Goal: Task Accomplishment & Management: Manage account settings

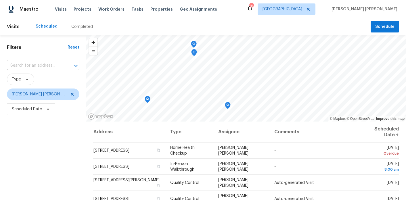
scroll to position [16, 0]
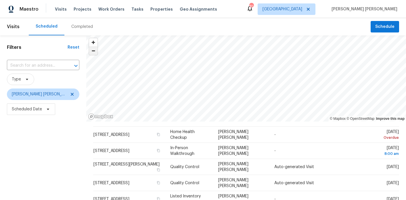
click at [89, 50] on span "Zoom out" at bounding box center [93, 51] width 8 height 8
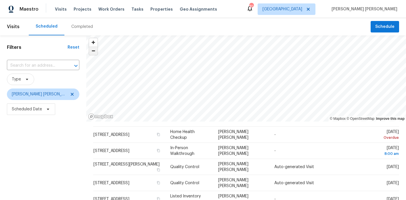
click at [89, 50] on span "Zoom out" at bounding box center [93, 51] width 8 height 8
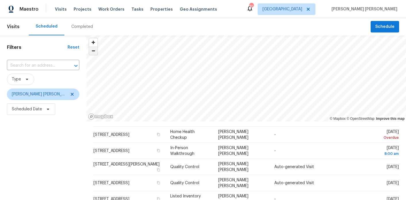
click at [89, 50] on span "Zoom out" at bounding box center [93, 51] width 8 height 8
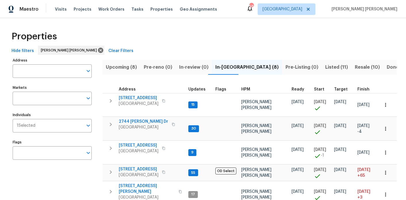
scroll to position [192, 0]
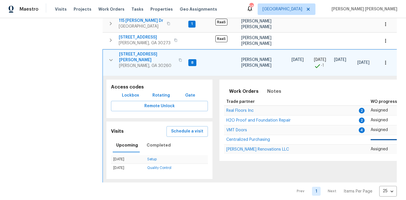
click at [136, 51] on span "[STREET_ADDRESS][PERSON_NAME]" at bounding box center [147, 56] width 56 height 11
click at [109, 57] on icon "button" at bounding box center [110, 60] width 7 height 7
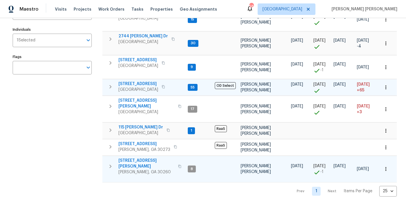
scroll to position [69, 0]
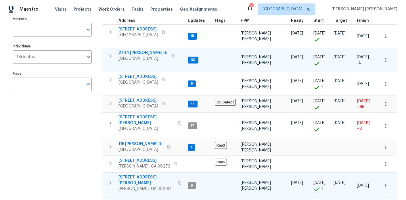
click at [132, 51] on span "2744 Lisa Dr" at bounding box center [142, 53] width 49 height 6
click at [386, 61] on icon "button" at bounding box center [386, 60] width 6 height 6
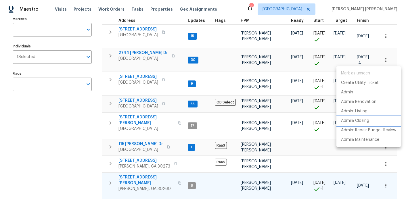
click at [364, 122] on p "Admin: Closing" at bounding box center [355, 121] width 28 height 6
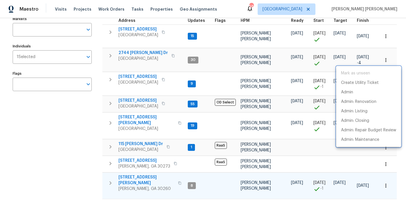
click at [137, 122] on div at bounding box center [203, 100] width 406 height 200
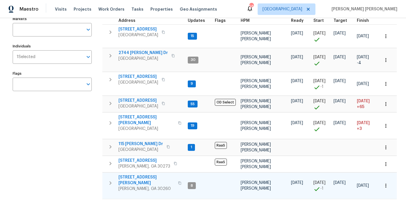
click at [141, 115] on span "2811 Carnes Rd" at bounding box center [146, 119] width 56 height 11
click at [112, 57] on icon "button" at bounding box center [110, 55] width 7 height 7
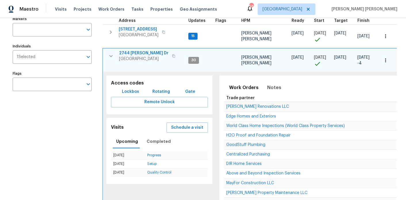
drag, startPoint x: 190, startPoint y: 126, endPoint x: 149, endPoint y: 116, distance: 41.8
click at [149, 116] on div "Access codes Lockbox Rotating Gate Remote Unlock Visits Schedule a visit Upcomi…" at bounding box center [159, 145] width 113 height 147
click at [136, 92] on span "Lockbox" at bounding box center [130, 91] width 17 height 7
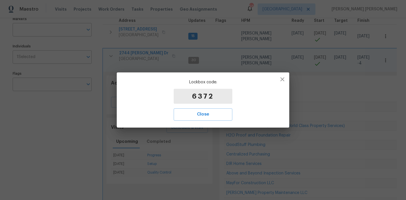
click at [195, 100] on p "6372" at bounding box center [203, 96] width 59 height 15
click at [197, 98] on p "6372" at bounding box center [203, 96] width 59 height 15
copy p "6372"
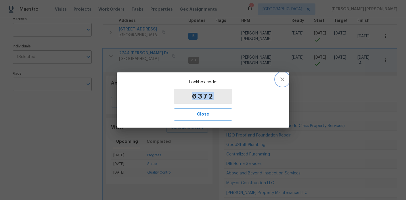
click at [283, 78] on icon "button" at bounding box center [282, 79] width 4 height 4
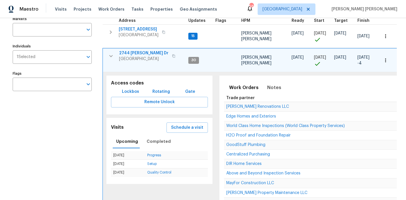
click at [113, 55] on icon "button" at bounding box center [110, 56] width 7 height 7
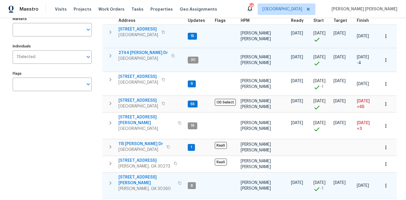
click at [143, 27] on span "9176 Chickasaw Ct" at bounding box center [138, 29] width 40 height 6
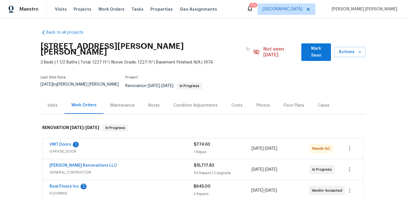
scroll to position [45, 0]
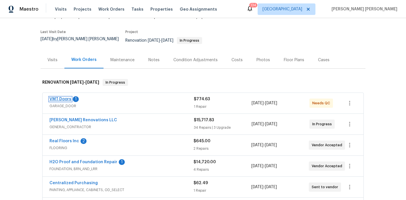
click at [62, 97] on link "VMT Doors" at bounding box center [60, 99] width 22 height 4
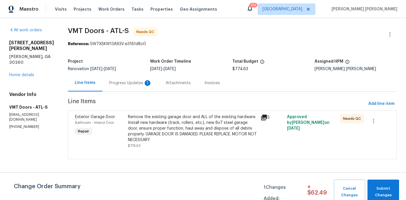
click at [128, 87] on div "Progress Updates 1" at bounding box center [130, 82] width 56 height 17
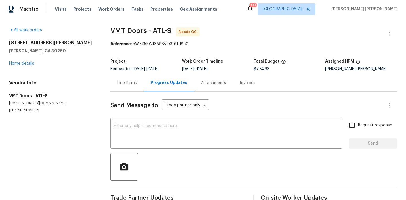
click at [123, 79] on div "Line Items" at bounding box center [126, 82] width 33 height 17
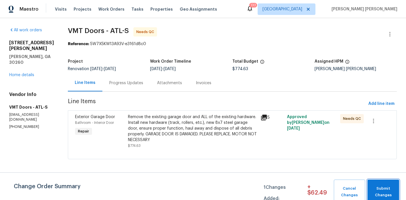
click at [382, 191] on span "Submit Changes" at bounding box center [383, 191] width 26 height 13
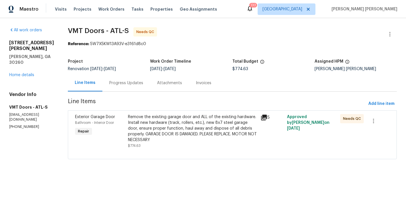
click at [187, 123] on div "Remove the existing garage door and ALL of the existing hardware. Install new h…" at bounding box center [192, 128] width 129 height 29
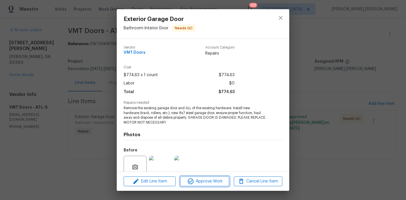
click at [204, 180] on span "Approve Work" at bounding box center [204, 181] width 45 height 7
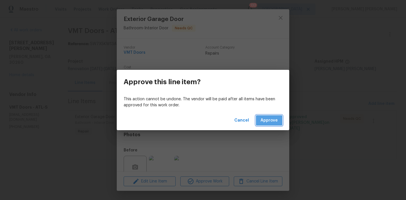
click at [265, 118] on span "Approve" at bounding box center [268, 120] width 17 height 7
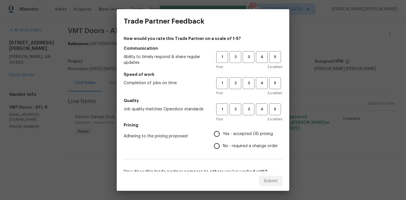
click at [24, 62] on div "Trade Partner Feedback How would you rate this Trade Partner on a scale of 1-5?…" at bounding box center [203, 100] width 406 height 200
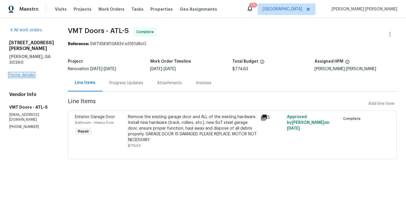
click at [22, 73] on link "Home details" at bounding box center [21, 75] width 25 height 4
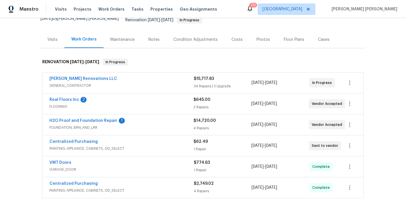
scroll to position [72, 0]
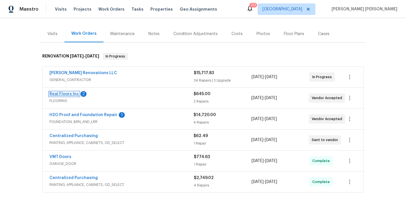
click at [75, 92] on link "Real Floors Inc" at bounding box center [64, 94] width 30 height 4
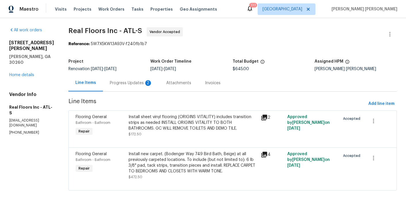
click at [133, 87] on div "Progress Updates 2" at bounding box center [131, 82] width 56 height 17
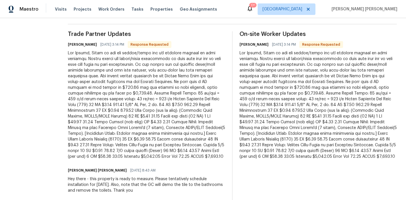
scroll to position [162, 0]
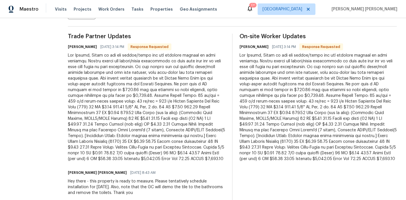
drag, startPoint x: 197, startPoint y: 153, endPoint x: 162, endPoint y: 126, distance: 43.8
click at [191, 149] on div at bounding box center [146, 107] width 157 height 109
click at [155, 120] on div at bounding box center [146, 107] width 157 height 109
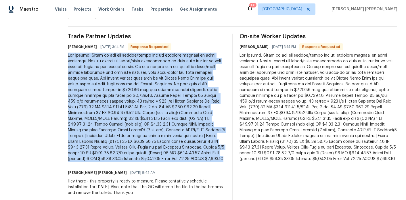
drag, startPoint x: 192, startPoint y: 155, endPoint x: 68, endPoint y: 56, distance: 158.9
click at [68, 56] on div "All work orders 2217 Willoby Ct Morrow, GA 30260 Home details Vendor Info Real …" at bounding box center [203, 34] width 406 height 355
copy div "Hey Marcos, Below is the pdf layout/quote for the flooring install at this prop…"
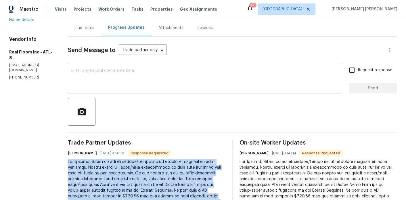
scroll to position [0, 0]
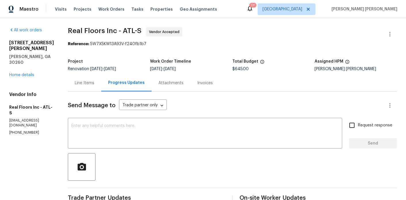
click at [92, 85] on div "Line Items" at bounding box center [85, 83] width 20 height 6
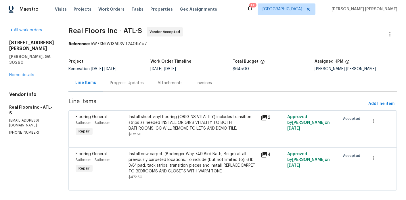
scroll to position [7, 0]
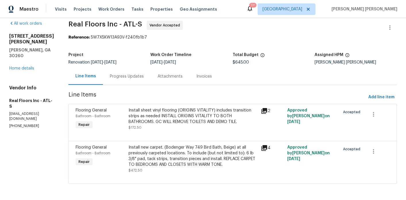
click at [122, 78] on div "Progress Updates" at bounding box center [127, 77] width 34 height 6
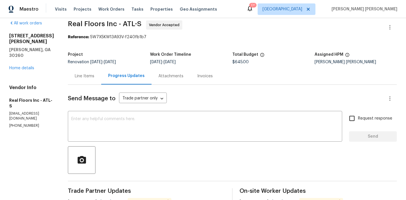
click at [94, 77] on div "Line Items" at bounding box center [85, 76] width 20 height 6
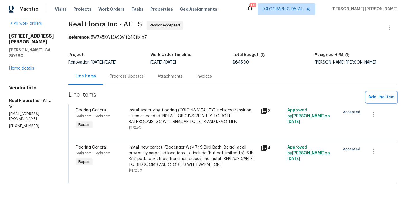
click at [385, 95] on span "Add line item" at bounding box center [381, 97] width 26 height 7
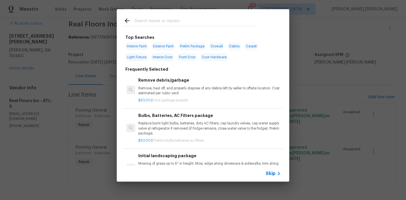
click at [144, 16] on div at bounding box center [190, 20] width 147 height 23
click at [143, 20] on input "text" at bounding box center [196, 21] width 122 height 9
type input "I"
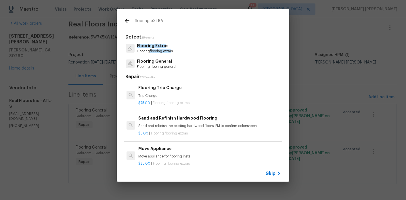
type input "flooring eXTRA"
click at [159, 47] on span "Flooring Extra" at bounding box center [151, 46] width 29 height 4
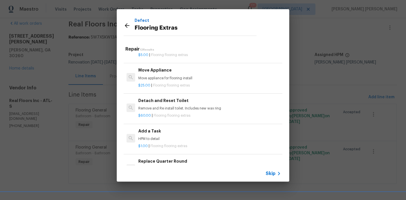
scroll to position [72, 0]
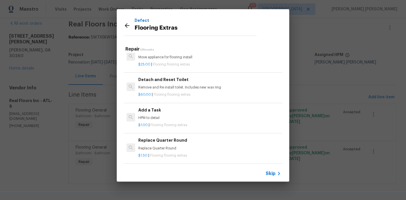
click at [155, 121] on div "$1.00 | Flooring flooring extras" at bounding box center [209, 123] width 143 height 7
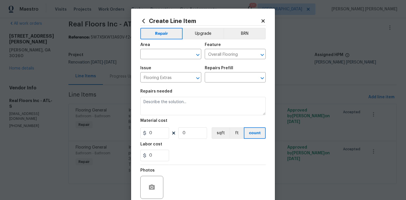
type textarea "HPM to detail"
type input "1"
type input "Add a Task $1.00"
type input "1"
click at [150, 61] on span "Area ​" at bounding box center [170, 50] width 61 height 23
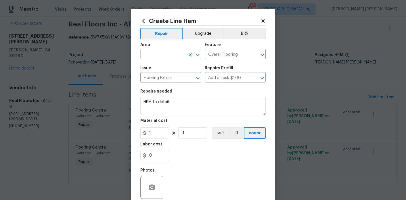
click at [154, 55] on input "text" at bounding box center [162, 54] width 45 height 9
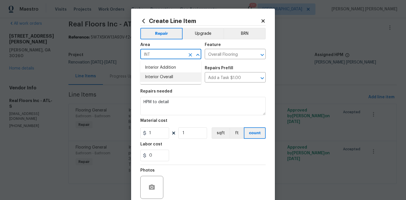
click at [160, 73] on li "Interior Overall" at bounding box center [170, 76] width 61 height 9
type input "Interior Overall"
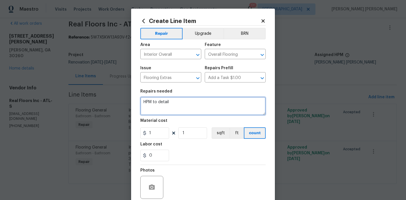
click at [151, 107] on textarea "HPM to detail" at bounding box center [202, 106] width 125 height 18
drag, startPoint x: 151, startPoint y: 107, endPoint x: 157, endPoint y: 100, distance: 9.8
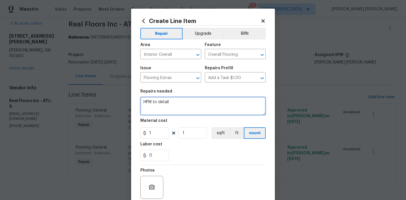
click at [151, 107] on textarea "HPM to detail" at bounding box center [202, 106] width 125 height 18
type textarea "C"
paste textarea "Hey Marcos, Below is the pdf layout/quote for the flooring install at this prop…"
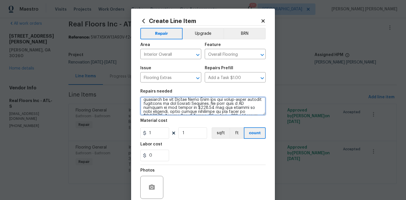
scroll to position [30, 0]
type textarea "CHANGE ORDER - Hey Marcos, Below is the pdf layout/quote for the flooring insta…"
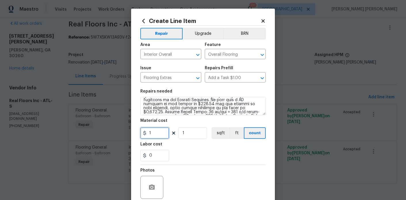
click at [152, 137] on input "1" at bounding box center [154, 132] width 29 height 11
type input "510.15"
click at [193, 155] on div "0" at bounding box center [202, 155] width 125 height 11
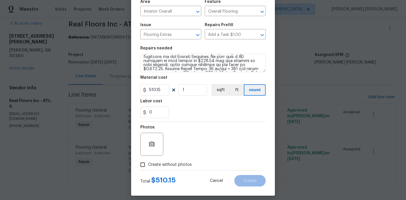
scroll to position [48, 0]
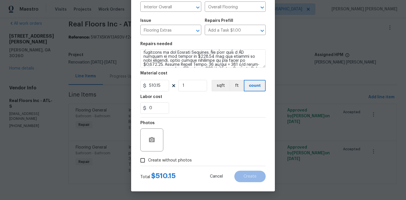
click at [162, 161] on span "Create without photos" at bounding box center [170, 161] width 44 height 6
click at [148, 161] on input "Create without photos" at bounding box center [142, 160] width 11 height 11
checkbox input "true"
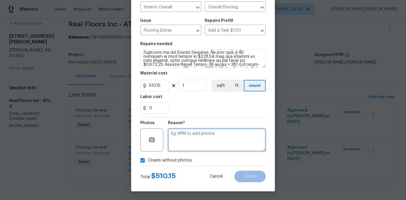
click at [187, 151] on textarea at bounding box center [217, 139] width 98 height 23
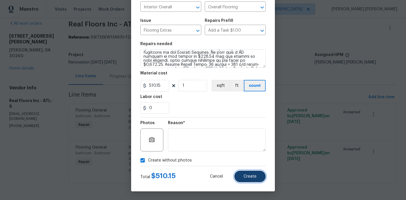
click at [256, 178] on span "Create" at bounding box center [249, 176] width 13 height 4
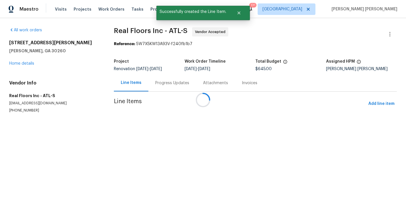
scroll to position [0, 0]
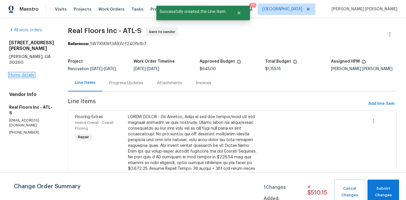
click at [14, 73] on link "Home details" at bounding box center [21, 75] width 25 height 4
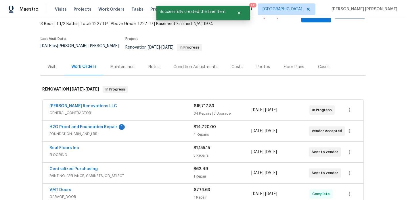
scroll to position [56, 0]
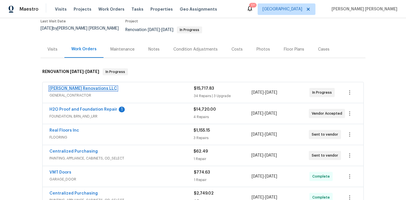
click at [88, 87] on link "[PERSON_NAME] Renovations LLC" at bounding box center [83, 89] width 68 height 4
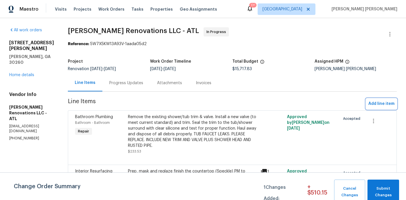
click at [375, 105] on span "Add line item" at bounding box center [381, 103] width 26 height 7
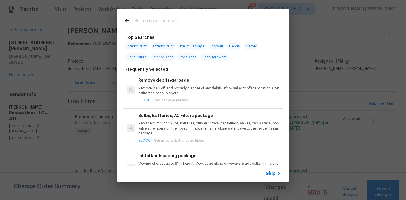
click at [147, 22] on input "text" at bounding box center [196, 21] width 122 height 9
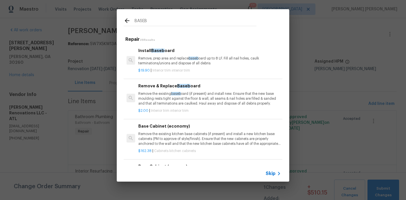
type input "BASEB"
click at [163, 59] on p "Remove, prep area and replace baseb oard up to 8 LF. Fill all nail holes, caulk…" at bounding box center [209, 61] width 143 height 10
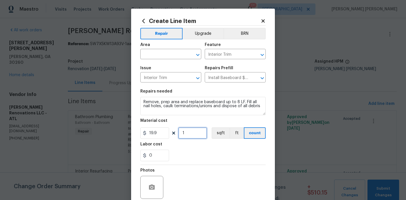
click at [190, 132] on input "1" at bounding box center [192, 132] width 29 height 11
type input "3"
click at [172, 48] on div "Area" at bounding box center [170, 46] width 61 height 7
click at [170, 54] on input "text" at bounding box center [162, 54] width 45 height 9
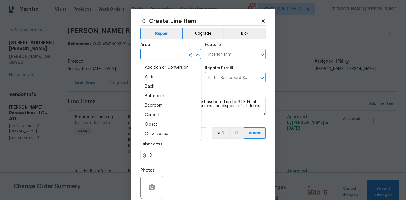
type input "N"
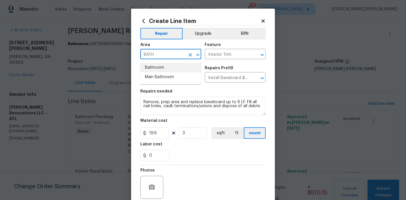
click at [167, 67] on li "Bathroom" at bounding box center [170, 67] width 61 height 9
type input "Bathroom"
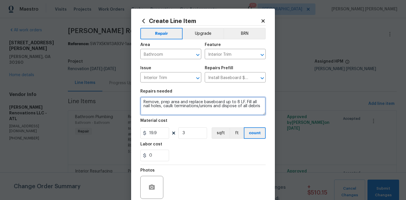
drag, startPoint x: 243, startPoint y: 102, endPoint x: 223, endPoint y: 103, distance: 20.4
click at [223, 103] on textarea "Remove, prep area and replace baseboard up to 8 LF. Fill all nail holes, caulk …" at bounding box center [202, 106] width 125 height 18
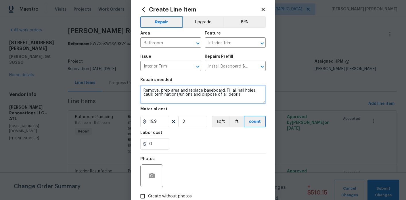
scroll to position [19, 0]
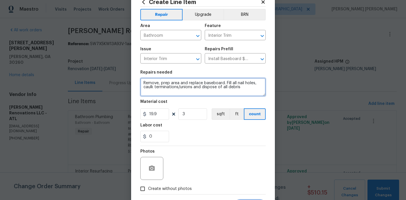
click at [253, 89] on textarea "Remove, prep area and replace baseboard. Fill all nail holes, caulk termination…" at bounding box center [202, 87] width 125 height 18
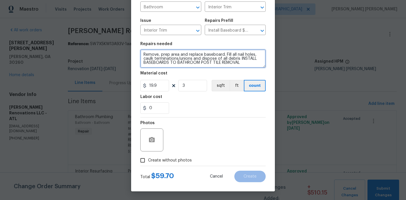
type textarea "Remove, prep area and replace baseboard. Fill all nail holes, caulk termination…"
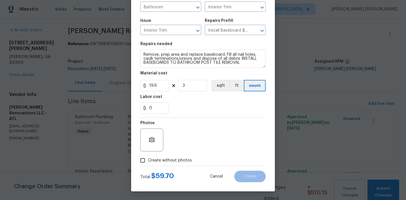
click at [169, 161] on span "Create without photos" at bounding box center [170, 161] width 44 height 6
click at [148, 161] on input "Create without photos" at bounding box center [142, 160] width 11 height 11
checkbox input "true"
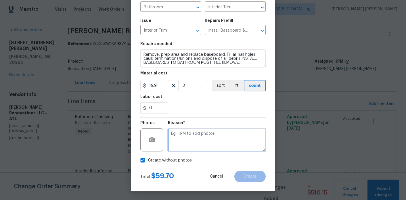
click at [206, 139] on textarea at bounding box center [217, 139] width 98 height 23
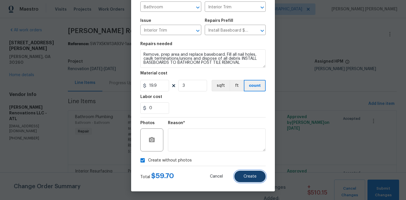
click at [250, 173] on button "Create" at bounding box center [249, 176] width 31 height 11
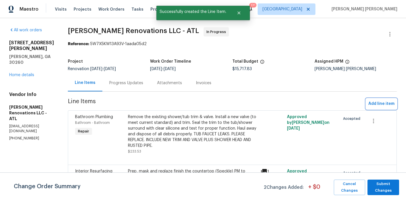
click at [383, 104] on button "Add line item" at bounding box center [381, 104] width 31 height 11
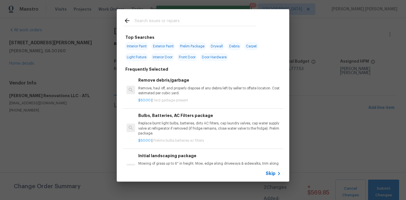
click at [150, 24] on input "text" at bounding box center [196, 21] width 122 height 9
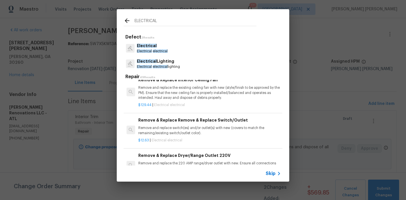
scroll to position [159, 0]
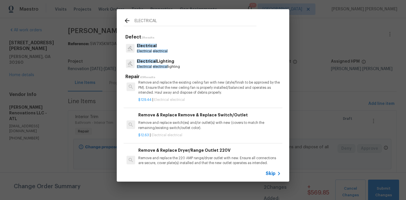
type input "ELECTRICAL"
click at [161, 50] on span "electrical" at bounding box center [160, 50] width 15 height 3
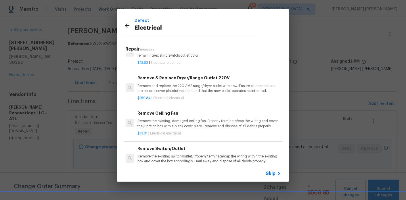
scroll to position [203, 1]
click at [202, 87] on p "Remove and replace the 220 AMP range/dryer outlet with new. Ensure all connecti…" at bounding box center [208, 89] width 143 height 10
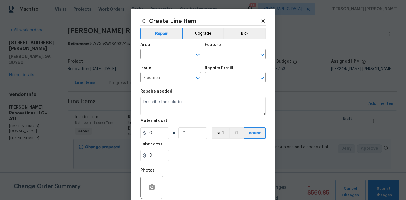
type input "Remove & Replace Dryer/Range Outlet 220V $159.84"
type textarea "Remove and replace the 220 AMP range/dryer outlet with new. Ensure all connecti…"
type input "159.84"
type input "1"
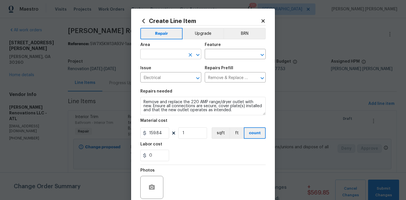
click at [172, 56] on input "text" at bounding box center [162, 54] width 45 height 9
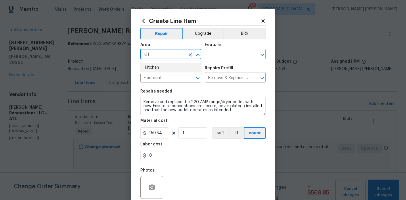
click at [160, 68] on li "Kitchen" at bounding box center [170, 67] width 61 height 9
type input "Kitchen"
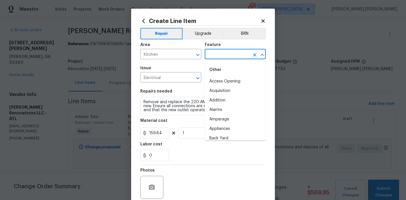
click at [232, 54] on input "text" at bounding box center [227, 54] width 45 height 9
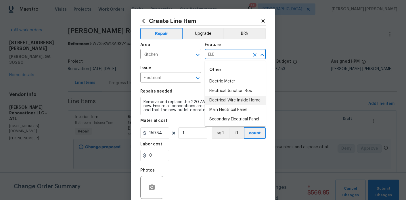
click at [225, 101] on li "Electrical Wire Inside Home" at bounding box center [235, 100] width 61 height 9
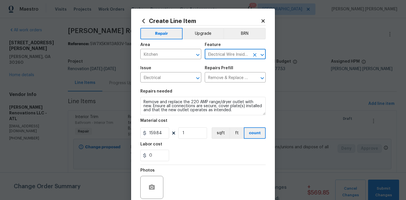
scroll to position [48, 0]
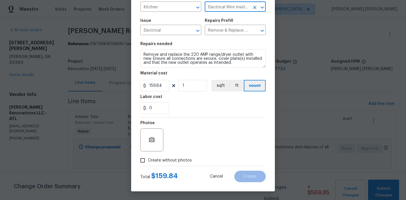
type input "Electrical Wire Inside Home"
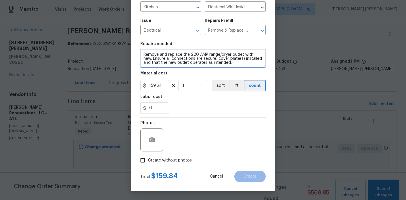
click at [227, 66] on textarea "Remove and replace the 220 AMP range/dryer outlet with new. Ensure all connecti…" at bounding box center [202, 58] width 125 height 18
type textarea "Remove and replace the 220 AMP range/dryer outlet with new. Ensure all connecti…"
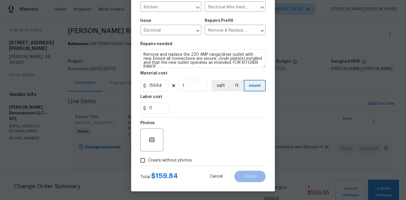
click at [170, 160] on span "Create without photos" at bounding box center [170, 161] width 44 height 6
click at [148, 160] on input "Create without photos" at bounding box center [142, 160] width 11 height 11
checkbox input "true"
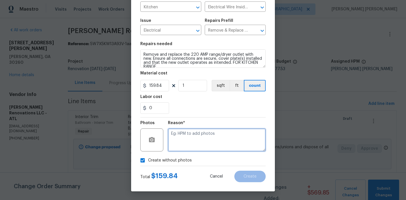
click at [195, 135] on textarea at bounding box center [217, 139] width 98 height 23
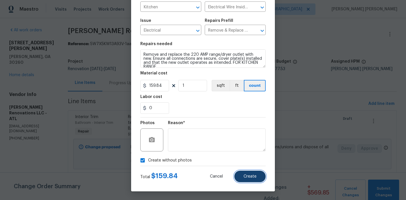
click at [246, 174] on span "Create" at bounding box center [249, 176] width 13 height 4
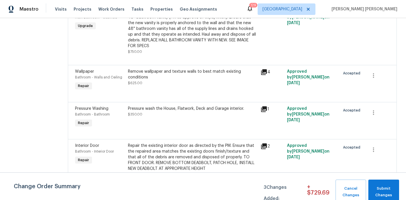
scroll to position [1015, 0]
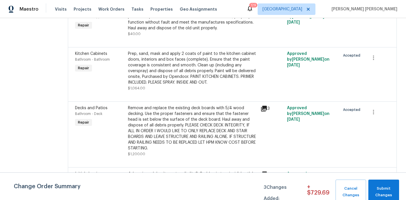
click at [166, 143] on div "Remove and replace the existing deck boards with 5/4 wood decking. Use the prop…" at bounding box center [192, 128] width 129 height 46
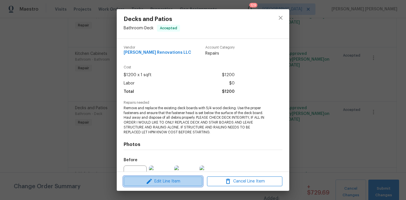
click at [164, 183] on span "Edit Line Item" at bounding box center [162, 181] width 75 height 7
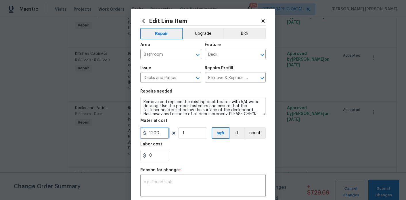
click at [158, 136] on input "1200" at bounding box center [154, 132] width 29 height 11
type input "4620"
click at [164, 188] on textarea at bounding box center [203, 186] width 118 height 12
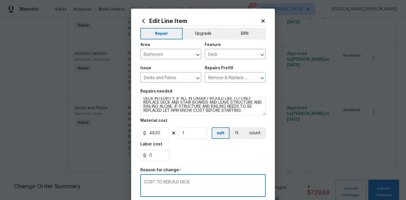
scroll to position [20, 0]
type textarea "COST TO REBUILD DECK"
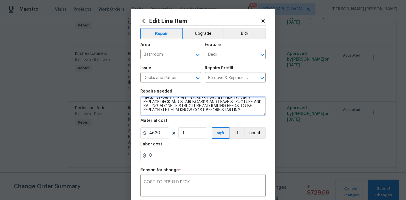
click at [216, 113] on textarea "Remove and replace the existing deck boards with 5/4 wood decking. Use the prop…" at bounding box center [202, 106] width 125 height 18
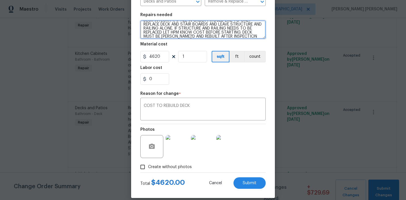
scroll to position [83, 0]
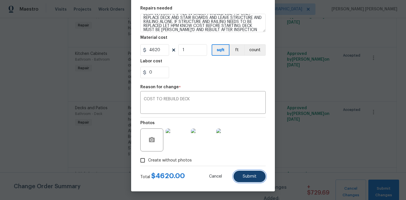
click at [251, 178] on span "Submit" at bounding box center [250, 176] width 14 height 4
type textarea "Remove and replace the existing deck boards with 5/4 wood decking. Use the prop…"
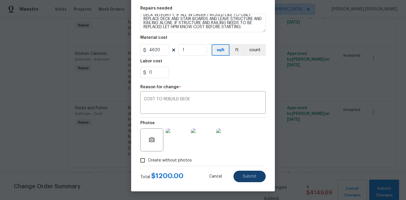
type input "1200"
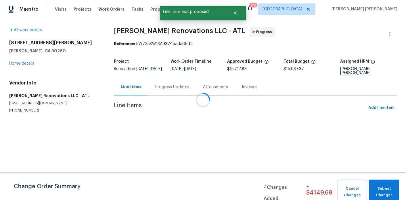
scroll to position [0, 0]
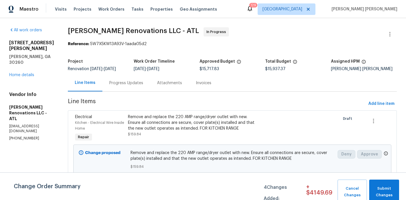
click at [134, 91] on div "Progress Updates" at bounding box center [126, 82] width 48 height 17
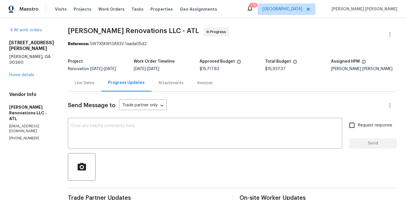
click at [82, 86] on div "Line Items" at bounding box center [85, 83] width 20 height 6
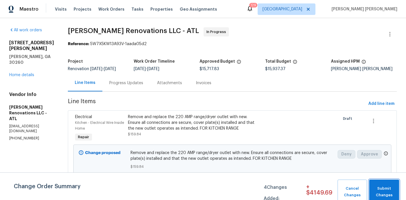
click at [391, 190] on span "Submit Changes" at bounding box center [384, 191] width 24 height 13
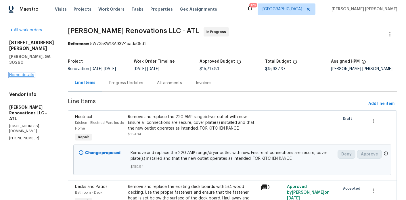
click at [29, 73] on link "Home details" at bounding box center [21, 75] width 25 height 4
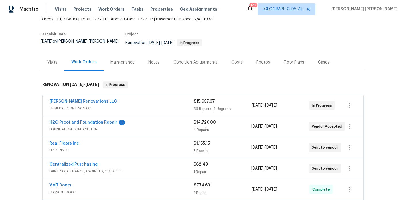
scroll to position [60, 0]
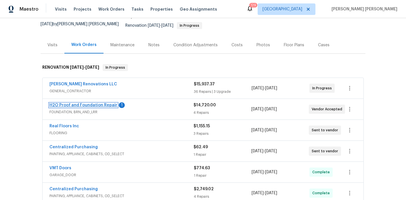
click at [100, 103] on link "H2O Proof and Foundation Repair" at bounding box center [83, 105] width 68 height 4
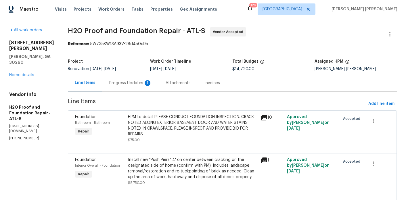
click at [142, 83] on div "Progress Updates 1" at bounding box center [130, 82] width 56 height 17
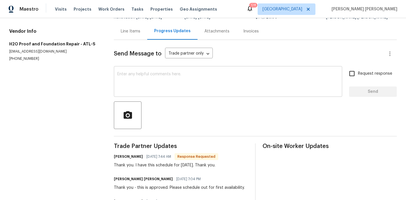
scroll to position [64, 0]
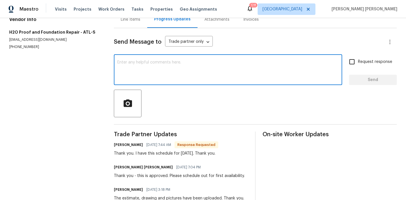
click at [160, 62] on textarea at bounding box center [227, 70] width 221 height 20
type textarea "Sounds good. Thank you"
click at [363, 57] on label "Request response" at bounding box center [369, 62] width 46 height 12
click at [358, 57] on input "Request response" at bounding box center [352, 62] width 12 height 12
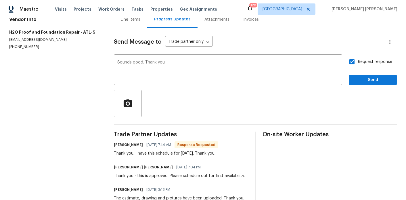
click at [352, 62] on input "Request response" at bounding box center [352, 62] width 12 height 12
checkbox input "false"
click at [358, 77] on span "Send" at bounding box center [373, 79] width 39 height 7
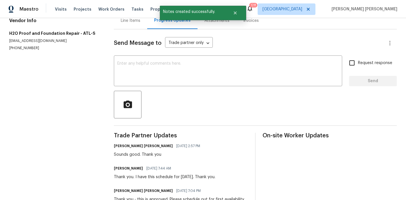
scroll to position [0, 0]
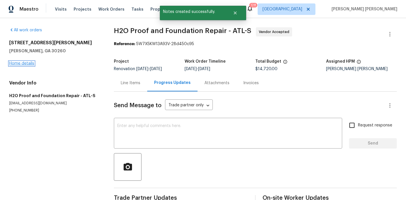
click at [16, 62] on link "Home details" at bounding box center [21, 64] width 25 height 4
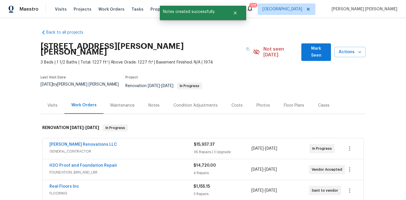
click at [149, 103] on div "Notes" at bounding box center [153, 106] width 11 height 6
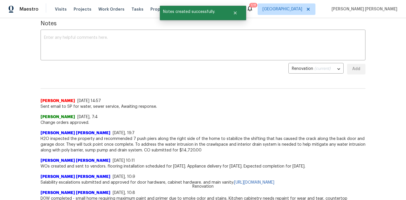
scroll to position [98, 0]
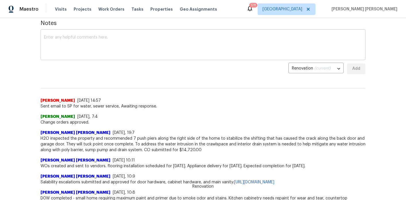
click at [133, 42] on textarea at bounding box center [203, 45] width 318 height 20
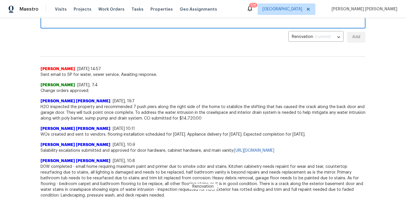
scroll to position [106, 0]
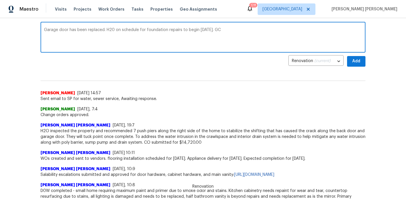
click at [45, 28] on textarea "Garage door has been replaced. H20 on schedule for foundation repairs to begin …" at bounding box center [203, 38] width 318 height 20
click at [314, 28] on textarea "Progress walk completed today. Garage door has been replaced. H20 on schedule f…" at bounding box center [203, 38] width 318 height 20
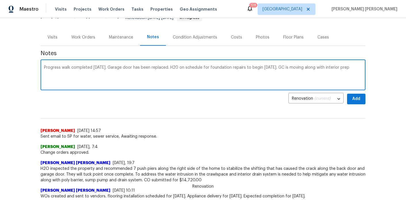
scroll to position [0, 0]
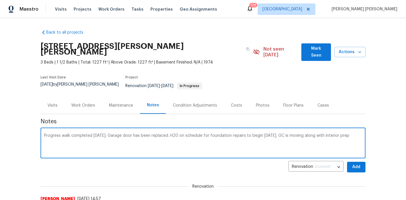
click at [224, 135] on textarea "Progress walk completed today. Garage door has been replaced. H20 on schedule f…" at bounding box center [203, 144] width 318 height 20
type textarea "Progress walk completed today. Garage door has been replaced. H20 on schedule f…"
click at [89, 99] on div "Work Orders" at bounding box center [83, 105] width 38 height 17
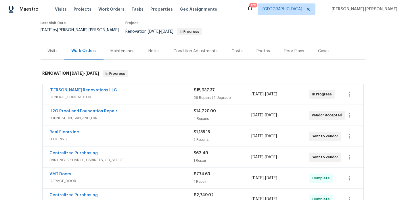
scroll to position [63, 0]
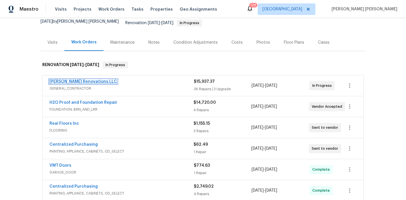
click at [86, 80] on link "[PERSON_NAME] Renovations LLC" at bounding box center [83, 82] width 68 height 4
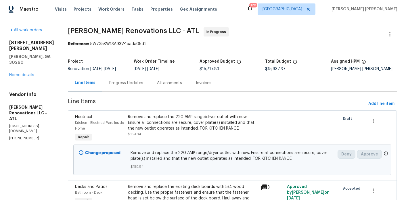
click at [141, 86] on div "Progress Updates" at bounding box center [126, 83] width 34 height 6
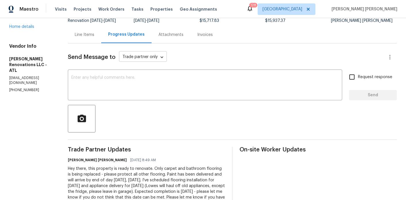
scroll to position [30, 0]
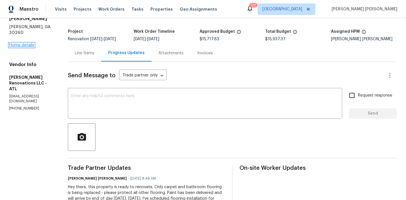
click at [27, 43] on link "Home details" at bounding box center [21, 45] width 25 height 4
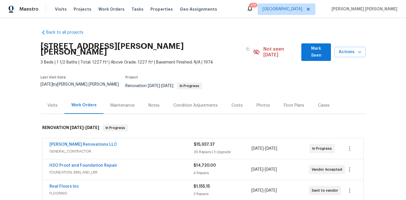
click at [152, 97] on div "Notes" at bounding box center [153, 105] width 25 height 17
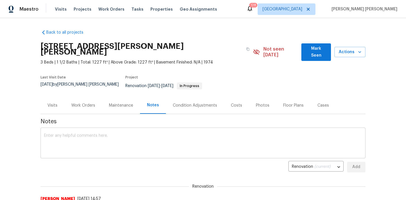
click at [139, 134] on textarea at bounding box center [203, 144] width 318 height 20
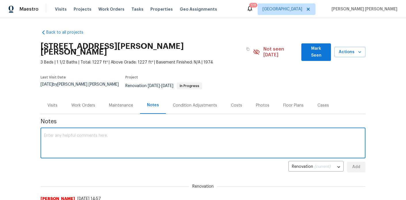
paste textarea "Progress walk completed today. Garage door has been replaced. H20 on schedule f…"
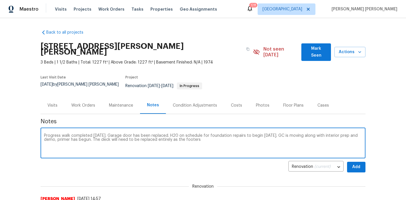
click at [242, 134] on textarea "Progress walk completed today. Garage door has been replaced. H20 on schedule f…" at bounding box center [203, 144] width 318 height 20
click at [48, 134] on textarea "Progress walk completed today. Garage door has been replaced. H20 on schedule f…" at bounding box center [203, 144] width 318 height 20
click at [134, 137] on textarea "Progress walk completed today. Garage door has been replaced. H20 on schedule f…" at bounding box center [203, 144] width 318 height 20
click at [190, 135] on textarea "Progress walk completed today. Garage door has been replaced. H20 on schedule f…" at bounding box center [203, 144] width 318 height 20
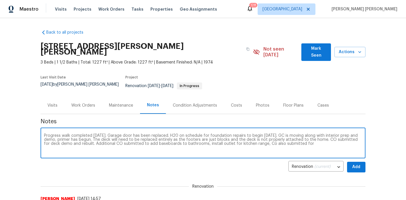
click at [298, 134] on textarea "Progress walk completed today. Garage door has been replaced. H20 on schedule f…" at bounding box center [203, 144] width 318 height 20
click at [356, 135] on textarea "Progress walk completed today. Garage door has been replaced. H20 on schedule f…" at bounding box center [203, 144] width 318 height 20
type textarea "Progress walk completed today. Garage door has been replaced. H20 on schedule f…"
click at [363, 162] on button "Add" at bounding box center [356, 167] width 18 height 11
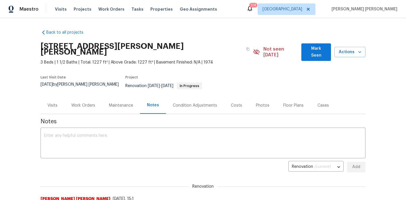
click at [318, 47] on span "Mark Seen" at bounding box center [316, 52] width 20 height 14
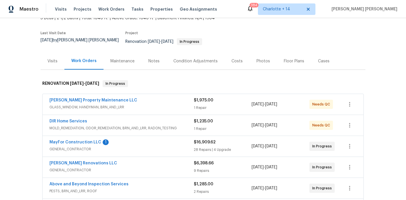
scroll to position [39, 0]
click at [77, 119] on link "DIR Home Services" at bounding box center [68, 121] width 38 height 4
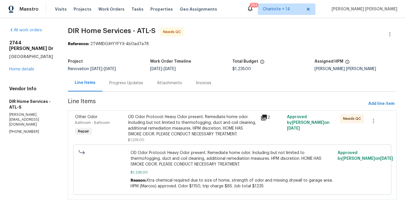
click at [131, 86] on div "Progress Updates" at bounding box center [126, 82] width 48 height 17
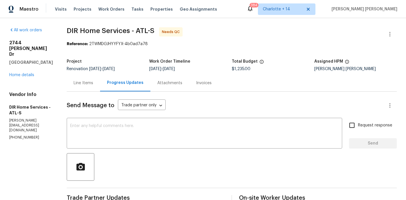
click at [32, 61] on div "[STREET_ADDRESS][PERSON_NAME][PERSON_NAME] Home details" at bounding box center [31, 59] width 44 height 38
click at [29, 73] on link "Home details" at bounding box center [21, 75] width 25 height 4
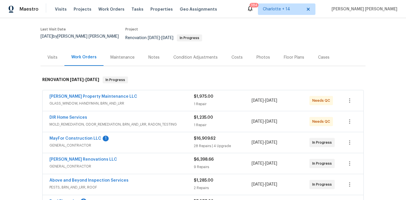
scroll to position [65, 0]
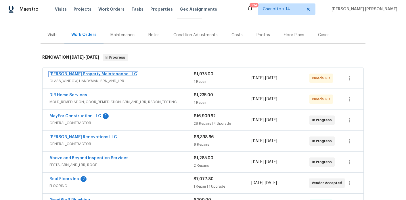
click at [84, 72] on link "Glen Property Maintenance LLC" at bounding box center [93, 74] width 88 height 4
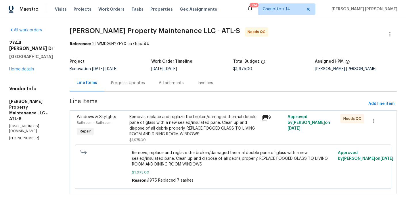
click at [132, 82] on div "Progress Updates" at bounding box center [128, 83] width 34 height 6
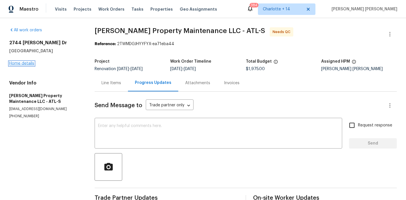
click at [32, 64] on link "Home details" at bounding box center [21, 64] width 25 height 4
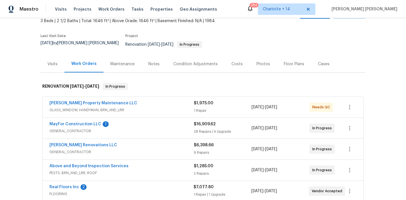
scroll to position [37, 0]
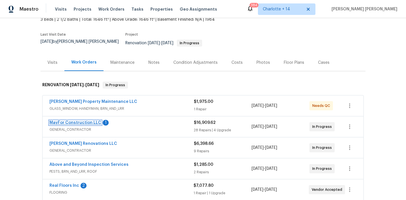
click at [86, 121] on link "MayFor Construction LLC" at bounding box center [75, 123] width 52 height 4
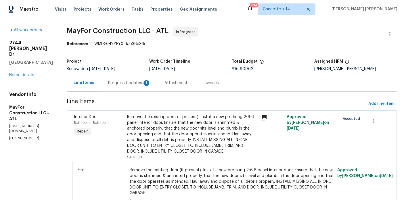
click at [149, 85] on div "Progress Updates 1" at bounding box center [129, 83] width 43 height 6
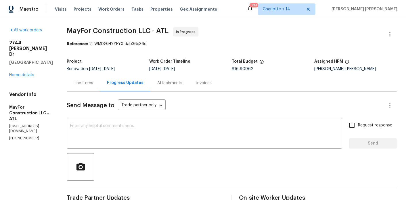
click at [15, 61] on div "2744 Lisa Dr Jonesboro, GA 30236 Home details" at bounding box center [31, 59] width 44 height 38
click at [16, 73] on link "Home details" at bounding box center [21, 75] width 25 height 4
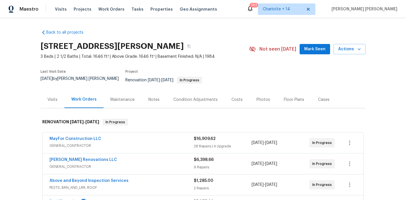
click at [231, 98] on div "Costs" at bounding box center [236, 100] width 11 height 6
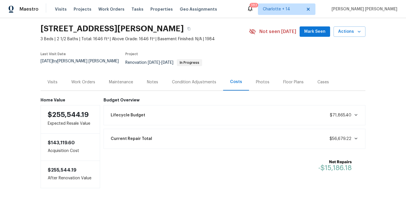
scroll to position [20, 0]
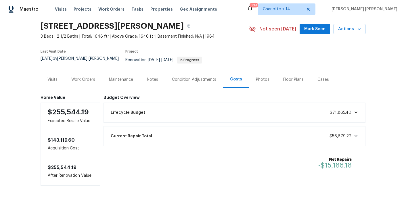
click at [155, 77] on div "Notes" at bounding box center [152, 80] width 11 height 6
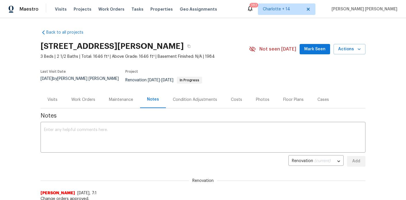
click at [237, 97] on div "Costs" at bounding box center [236, 100] width 11 height 6
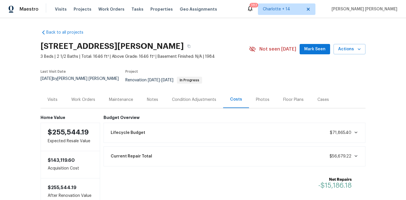
scroll to position [5, 0]
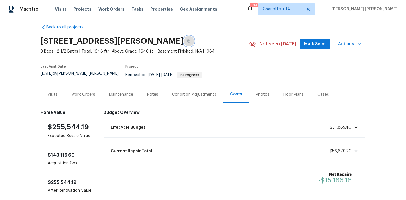
click at [187, 40] on icon "button" at bounding box center [188, 40] width 3 height 3
click at [78, 92] on div "Work Orders" at bounding box center [83, 95] width 24 height 6
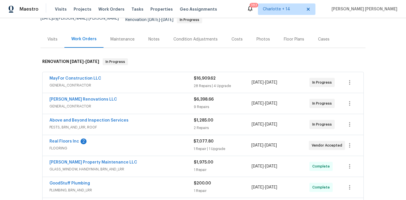
click at [153, 37] on div "Notes" at bounding box center [153, 40] width 11 height 6
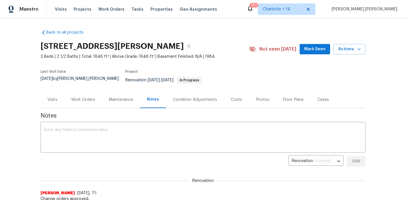
click at [242, 97] on div "Costs" at bounding box center [236, 99] width 25 height 17
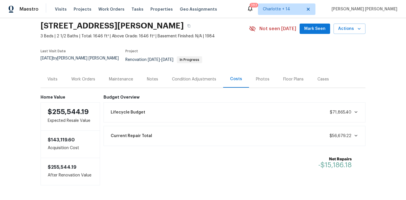
scroll to position [17, 0]
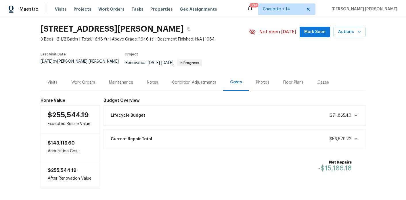
click at [48, 82] on div "Visits" at bounding box center [53, 82] width 24 height 17
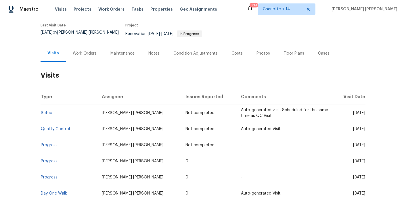
scroll to position [17, 0]
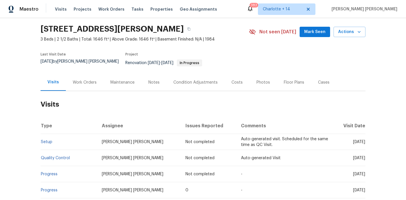
click at [78, 80] on div "Work Orders" at bounding box center [85, 83] width 24 height 6
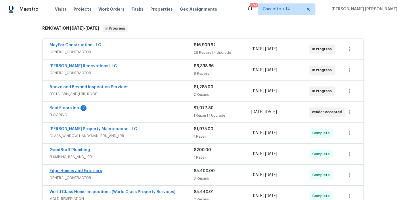
scroll to position [93, 0]
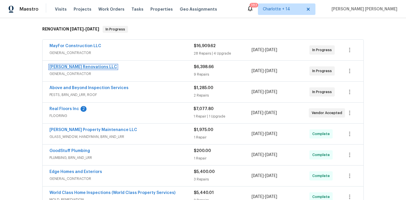
click at [78, 65] on link "Aseem Renovations LLC" at bounding box center [83, 67] width 68 height 4
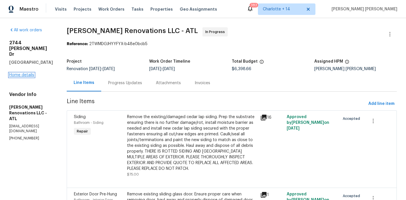
click at [22, 73] on link "Home details" at bounding box center [21, 75] width 25 height 4
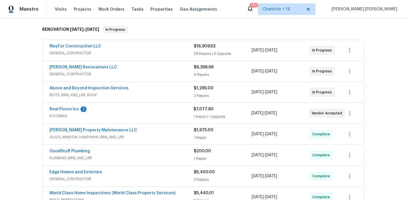
scroll to position [91, 0]
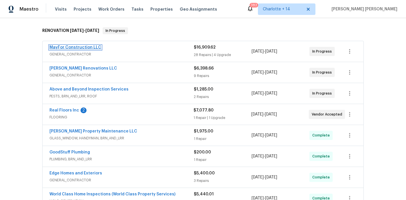
click at [83, 45] on link "MayFor Construction LLC" at bounding box center [75, 47] width 52 height 4
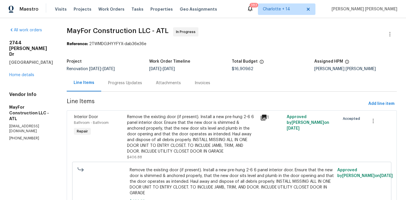
click at [134, 80] on div "Progress Updates" at bounding box center [125, 82] width 48 height 17
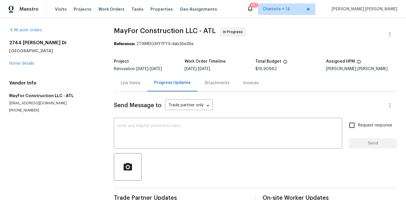
click at [134, 87] on div "Line Items Progress Updates Attachments Invoices" at bounding box center [255, 82] width 283 height 17
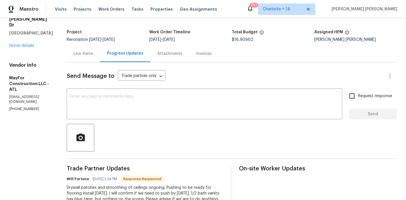
scroll to position [28, 0]
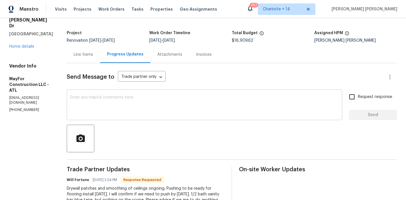
click at [113, 113] on textarea at bounding box center [204, 105] width 268 height 20
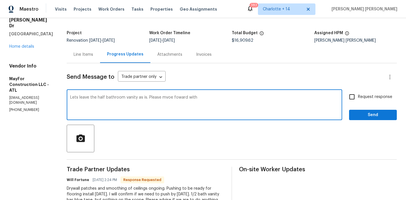
click at [172, 97] on textarea "Lets leave the half bathroom vanity as is. Please mvoe foward with" at bounding box center [204, 105] width 268 height 20
click at [185, 97] on textarea "Lets leave the half bathroom vanity as is. Please move foward with" at bounding box center [204, 105] width 268 height 20
click at [229, 96] on textarea "Lets leave the half bathroom vanity as is. Please move forward with" at bounding box center [204, 105] width 268 height 20
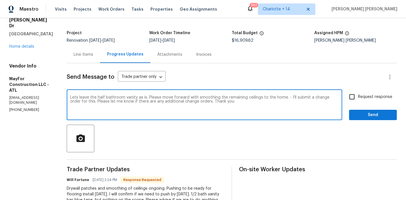
click at [276, 103] on textarea "Lets leave the half bathroom vanity as is. Please move forward with smoothing t…" at bounding box center [204, 105] width 268 height 20
type textarea "Lets leave the half bathroom vanity as is. Please move forward with smoothing t…"
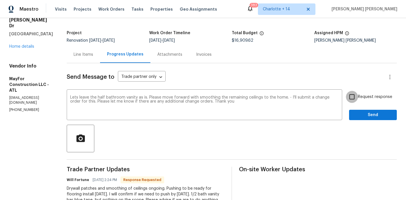
click at [358, 100] on input "Request response" at bounding box center [352, 97] width 12 height 12
checkbox input "true"
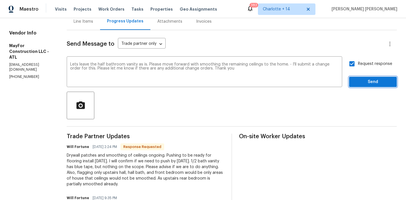
click at [370, 84] on span "Send" at bounding box center [373, 81] width 39 height 7
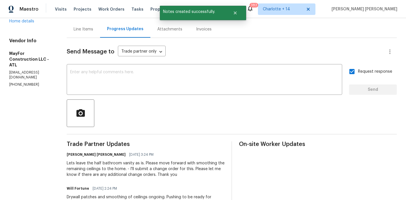
scroll to position [28, 0]
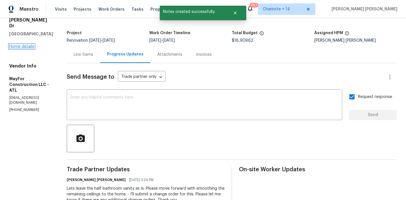
click at [28, 45] on link "Home details" at bounding box center [21, 47] width 25 height 4
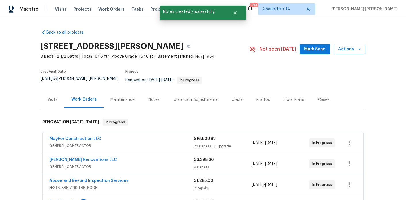
scroll to position [5, 0]
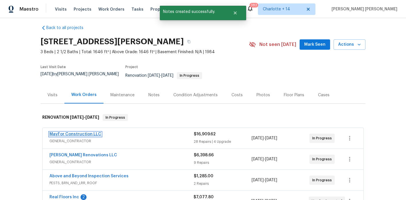
click at [93, 132] on link "MayFor Construction LLC" at bounding box center [75, 134] width 52 height 4
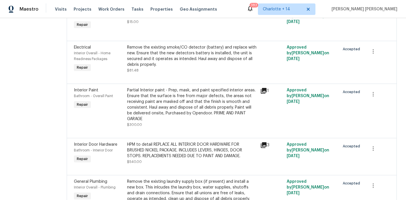
scroll to position [763, 0]
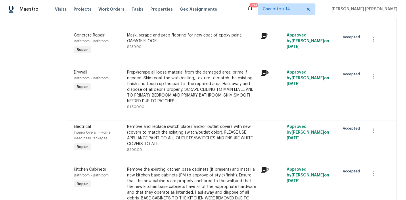
click at [170, 98] on div "Prep/scrape all loose material from the damaged area; prime if needed. Skim coa…" at bounding box center [192, 87] width 130 height 34
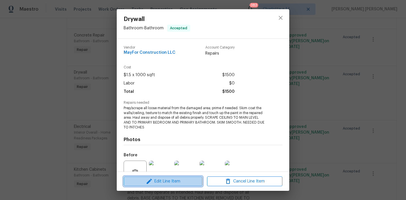
click at [155, 185] on span "Edit Line Item" at bounding box center [162, 181] width 75 height 7
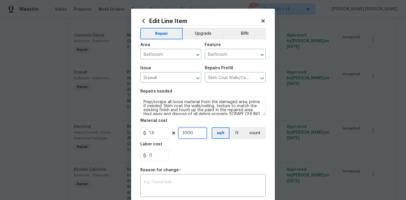
click at [197, 138] on input "1000" at bounding box center [192, 132] width 29 height 11
click at [155, 155] on input "0" at bounding box center [154, 155] width 29 height 11
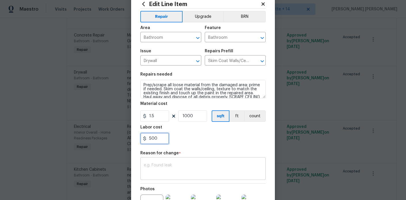
type input "500"
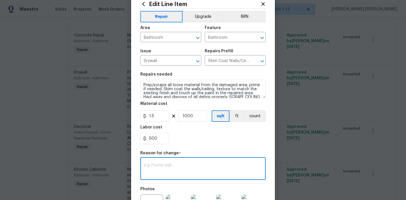
click at [158, 173] on textarea at bounding box center [203, 169] width 118 height 12
type textarea "all ceilings"
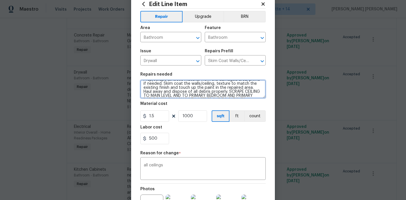
scroll to position [12, 0]
drag, startPoint x: 235, startPoint y: 91, endPoint x: 261, endPoint y: 98, distance: 26.4
click at [261, 98] on textarea "Prep/scrape all loose material from the damaged area; prime if needed. Skim coa…" at bounding box center [202, 89] width 125 height 18
click at [198, 96] on textarea "Prep/scrape all loose material from the damaged area; prime if needed. Skim coa…" at bounding box center [202, 89] width 125 height 18
drag, startPoint x: 166, startPoint y: 94, endPoint x: 234, endPoint y: 85, distance: 68.7
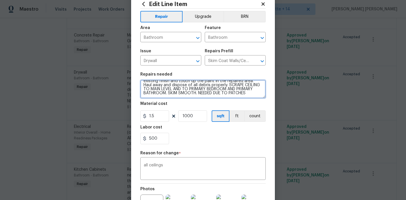
click at [234, 85] on textarea "Prep/scrape all loose material from the damaged area; prime if needed. Skim coa…" at bounding box center [202, 89] width 125 height 18
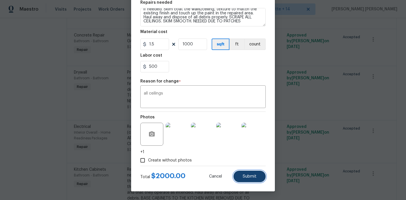
click at [252, 180] on button "Submit" at bounding box center [249, 176] width 32 height 11
type textarea "Prep/scrape all loose material from the damaged area; prime if needed. Skim coa…"
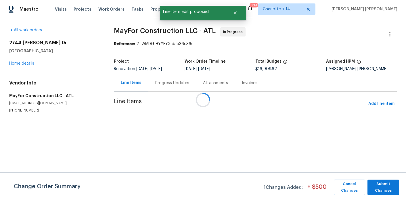
scroll to position [0, 0]
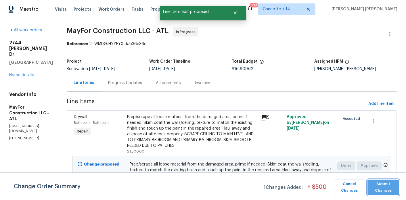
click at [373, 186] on span "Submit Changes" at bounding box center [383, 187] width 26 height 13
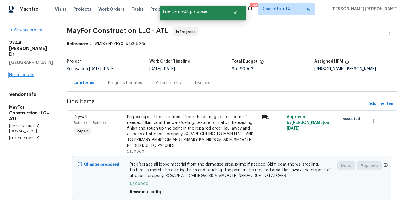
click at [22, 73] on link "Home details" at bounding box center [21, 75] width 25 height 4
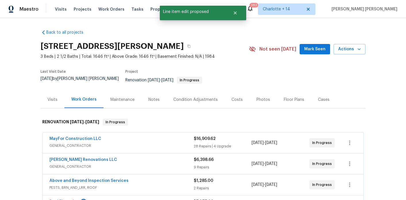
scroll to position [50, 0]
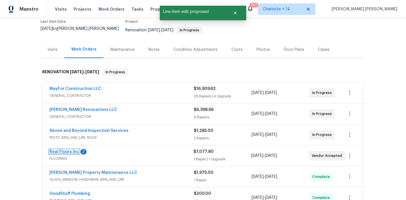
click at [66, 150] on link "Real Floors Inc" at bounding box center [64, 152] width 30 height 4
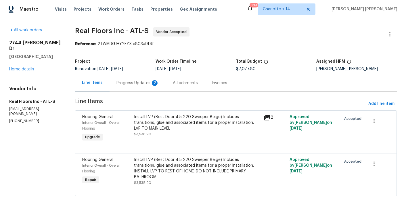
scroll to position [13, 0]
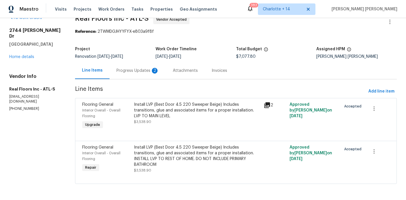
click at [138, 74] on div "Progress Updates 2" at bounding box center [138, 70] width 56 height 17
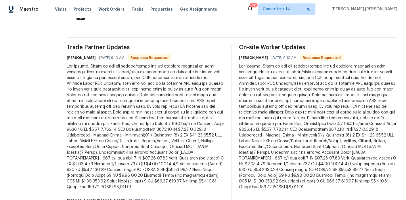
scroll to position [157, 0]
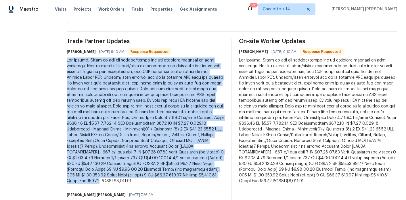
drag, startPoint x: 216, startPoint y: 168, endPoint x: 65, endPoint y: 63, distance: 184.0
click at [65, 63] on div "All work orders 2744 Lisa Dr Jonesboro, GA 30236 Home details Vendor Info Real …" at bounding box center [203, 47] width 406 height 372
copy div "Hey Marcos, Below is the pdf layout/quote for the flooring install at this prop…"
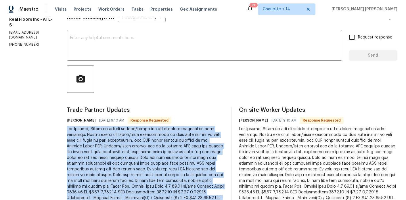
scroll to position [0, 0]
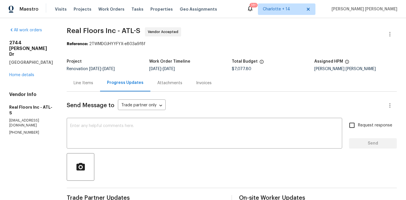
click at [87, 77] on div "Line Items" at bounding box center [83, 82] width 33 height 17
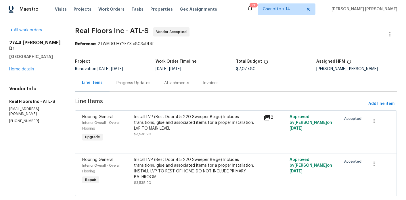
scroll to position [13, 0]
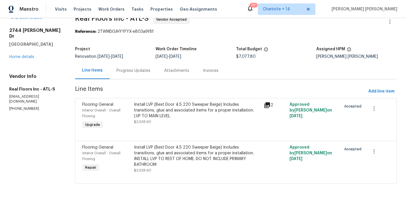
click at [120, 70] on div "Progress Updates" at bounding box center [133, 71] width 34 height 6
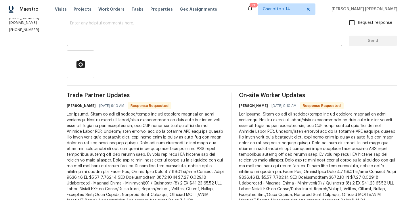
scroll to position [185, 0]
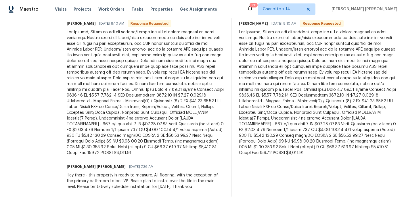
click at [200, 59] on div at bounding box center [146, 92] width 158 height 126
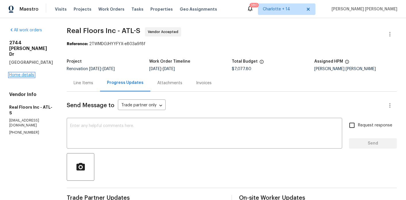
click at [28, 73] on link "Home details" at bounding box center [21, 75] width 25 height 4
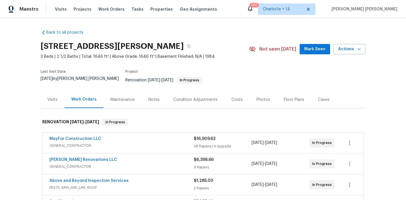
click at [239, 97] on div "Costs" at bounding box center [236, 100] width 11 height 6
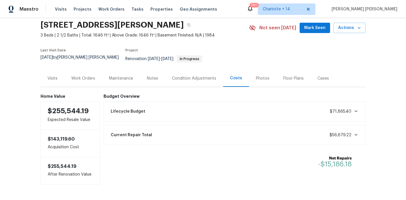
scroll to position [37, 0]
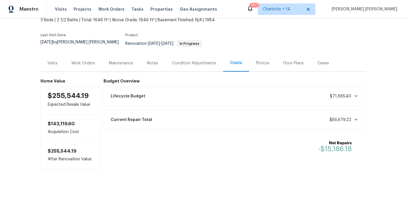
click at [93, 62] on div "Work Orders" at bounding box center [83, 63] width 24 height 6
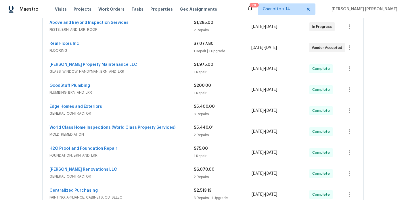
scroll to position [107, 0]
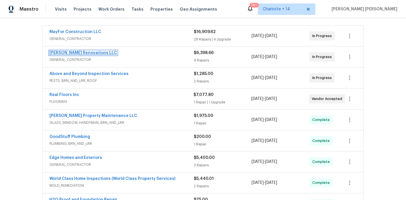
click at [73, 51] on link "[PERSON_NAME] Renovations LLC" at bounding box center [83, 53] width 68 height 4
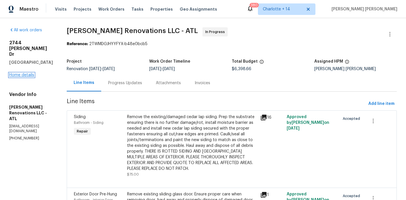
click at [19, 73] on link "Home details" at bounding box center [21, 75] width 25 height 4
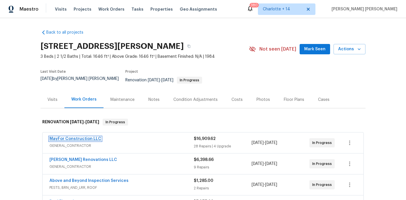
click at [70, 137] on link "MayFor Construction LLC" at bounding box center [75, 139] width 52 height 4
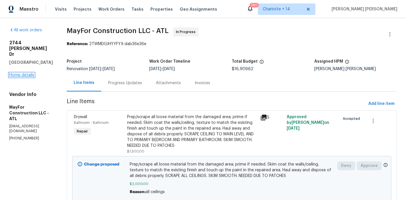
click at [19, 73] on link "Home details" at bounding box center [21, 75] width 25 height 4
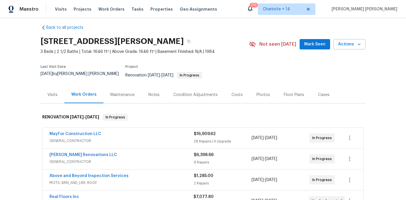
scroll to position [6, 0]
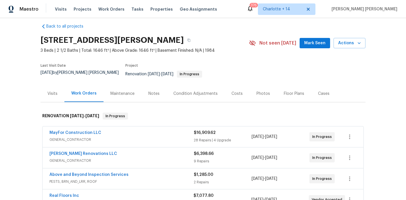
click at [158, 91] on div "Notes" at bounding box center [153, 94] width 11 height 6
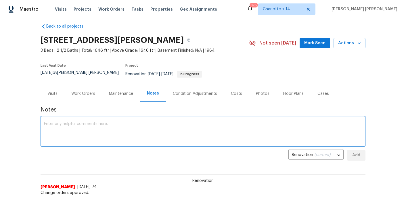
click at [137, 127] on textarea at bounding box center [203, 132] width 318 height 20
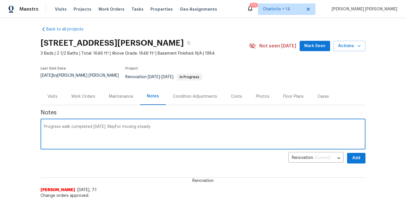
scroll to position [14, 0]
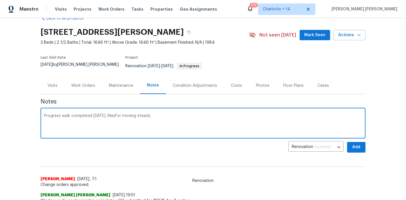
type textarea "Progress walk completed today. MayFor moving steady"
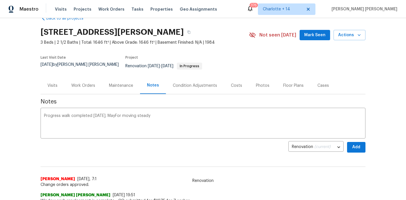
click at [85, 86] on div "Work Orders" at bounding box center [83, 85] width 38 height 17
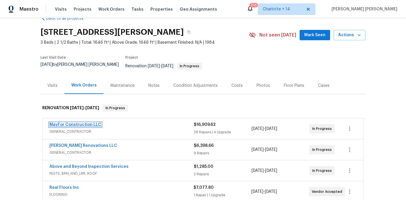
click at [91, 123] on link "MayFor Construction LLC" at bounding box center [75, 125] width 52 height 4
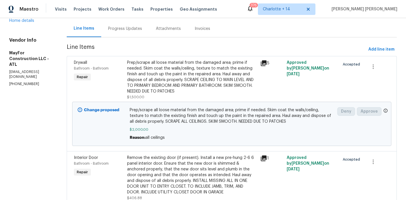
scroll to position [55, 0]
click at [176, 73] on div "Prep/scrape all loose material from the damaged area; prime if needed. Skim coa…" at bounding box center [192, 76] width 130 height 34
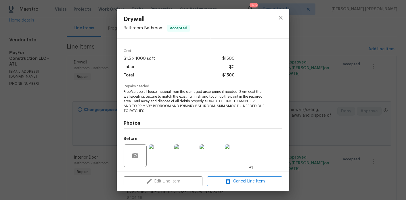
scroll to position [0, 0]
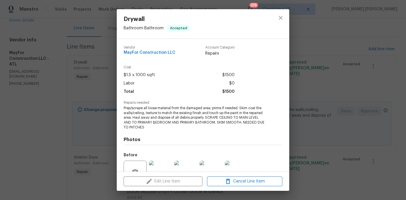
click at [71, 80] on div "Drywall Bathroom - Bathroom Accepted Vendor MayFor Construction LLC Account Cat…" at bounding box center [203, 100] width 406 height 200
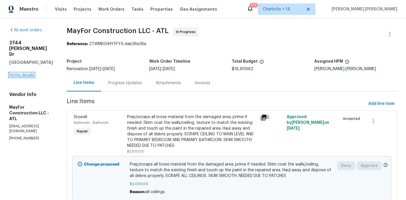
click at [30, 73] on link "Home details" at bounding box center [21, 75] width 25 height 4
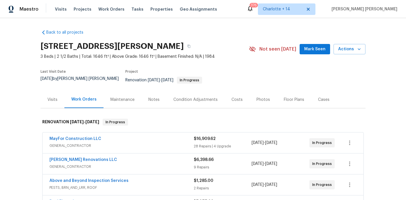
click at [160, 102] on div "Notes" at bounding box center [153, 99] width 25 height 17
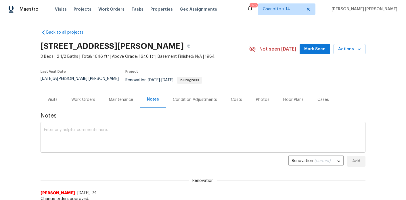
click at [141, 128] on textarea at bounding box center [203, 138] width 318 height 20
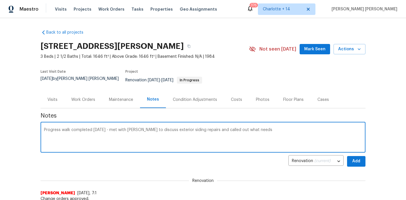
click at [173, 128] on textarea "Progress walk completed today - met with Aseem to discuss exterior siding repai…" at bounding box center [203, 138] width 318 height 20
type textarea "Progress walk completed today - met with Aseem to discuss exterior siding repai…"
click at [232, 97] on div "Costs" at bounding box center [236, 100] width 11 height 6
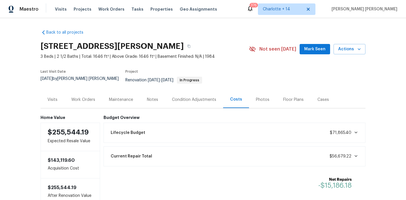
click at [203, 99] on div "Condition Adjustments" at bounding box center [194, 99] width 58 height 17
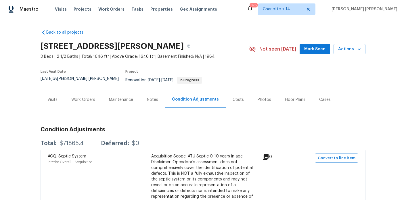
click at [233, 97] on div "Costs" at bounding box center [238, 100] width 11 height 6
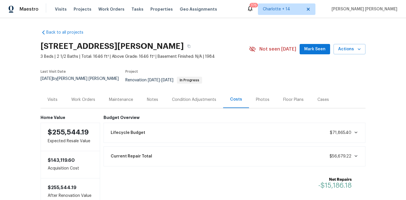
click at [81, 99] on div "Work Orders" at bounding box center [83, 99] width 38 height 17
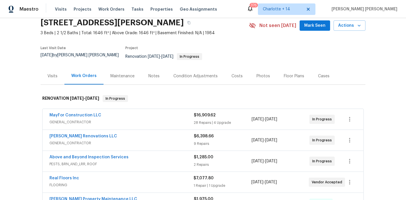
scroll to position [24, 0]
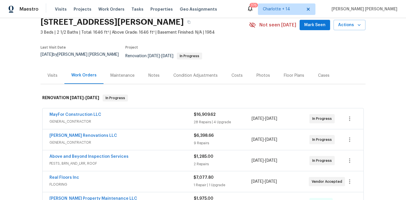
click at [156, 73] on div "Notes" at bounding box center [153, 76] width 11 height 6
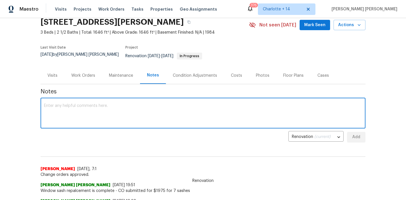
click at [142, 111] on textarea at bounding box center [203, 114] width 318 height 20
paste textarea "Progress walk completed today - met with Aseem to discuss exterior siding repai…"
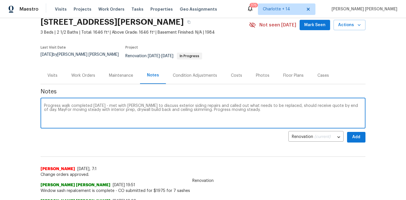
type textarea "Progress walk completed today - met with Aseem to discuss exterior siding repai…"
click at [353, 134] on span "Add" at bounding box center [356, 137] width 9 height 7
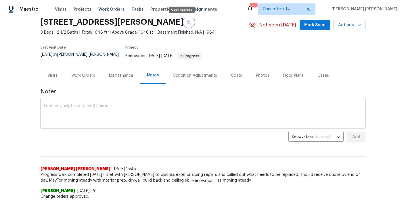
click at [184, 22] on button "button" at bounding box center [189, 22] width 10 height 10
click at [91, 68] on div "Work Orders" at bounding box center [83, 75] width 38 height 17
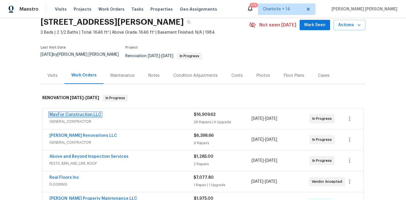
click at [83, 113] on link "MayFor Construction LLC" at bounding box center [75, 115] width 52 height 4
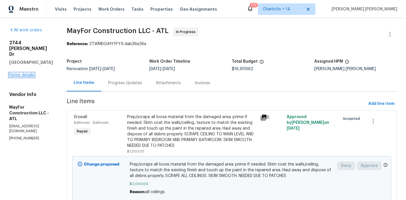
click at [29, 73] on link "Home details" at bounding box center [21, 75] width 25 height 4
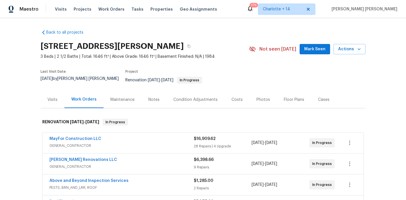
click at [154, 97] on div "Notes" at bounding box center [153, 100] width 11 height 6
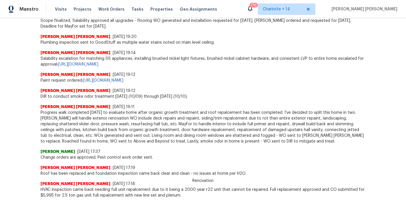
scroll to position [282, 0]
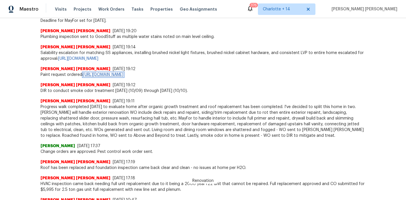
click at [123, 73] on link "https://opendoor.slack.com/archives/C07MF4A0E48/p1759961520051069" at bounding box center [103, 75] width 40 height 4
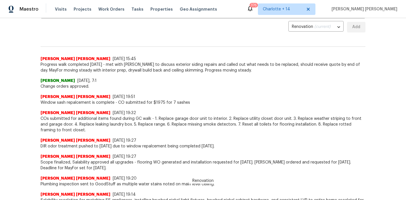
scroll to position [98, 0]
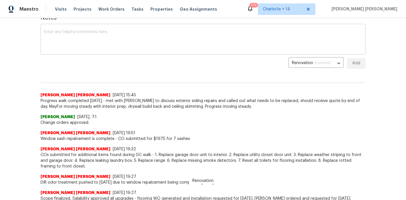
click at [117, 45] on textarea at bounding box center [203, 40] width 318 height 20
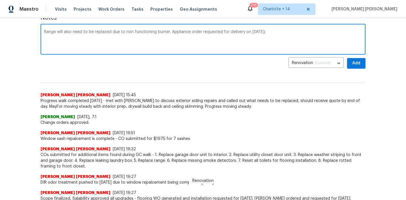
paste textarea "https://opendoor.slack.com/archives/C07MF4A0E48/p1760557696499979"
click at [61, 33] on textarea "Range will also need to be replaced due to non functioning burner. Appliance or…" at bounding box center [203, 40] width 318 height 20
type textarea "Range will also need to be replaced due to non functioning burner. Appliance or…"
click at [356, 63] on button "Add" at bounding box center [356, 63] width 18 height 11
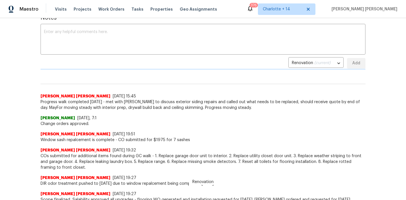
scroll to position [0, 0]
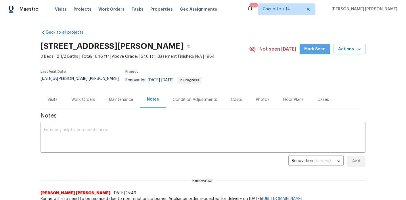
click at [305, 47] on button "Mark Seen" at bounding box center [314, 49] width 30 height 11
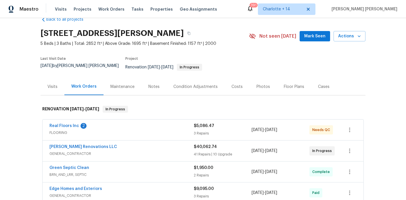
scroll to position [25, 0]
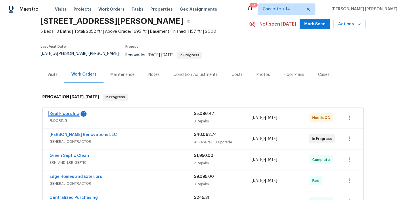
click at [75, 112] on link "Real Floors Inc" at bounding box center [64, 114] width 30 height 4
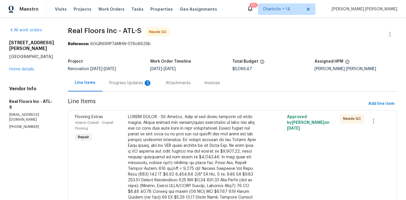
click at [140, 81] on div "Progress Updates 2" at bounding box center [130, 83] width 43 height 6
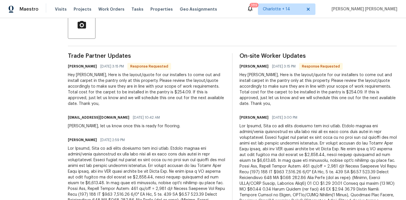
scroll to position [142, 0]
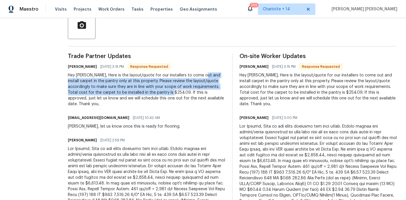
drag, startPoint x: 187, startPoint y: 91, endPoint x: 203, endPoint y: 74, distance: 24.0
click at [203, 74] on div "Hey Marcos, Here is the layout/quote for our installers to come out and install…" at bounding box center [146, 89] width 157 height 34
copy div "install carpet in the pantry only at this property. Please review the layout/qu…"
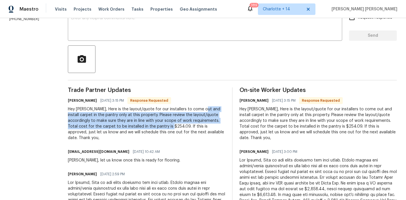
scroll to position [0, 0]
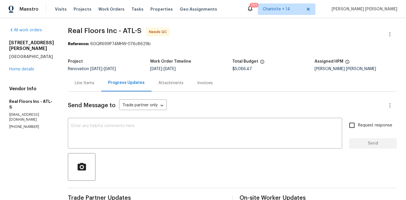
click at [88, 84] on div "Line Items" at bounding box center [85, 83] width 20 height 6
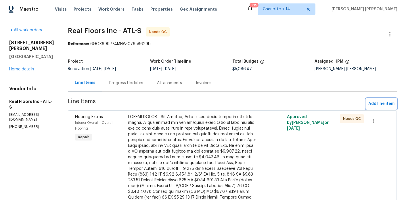
click at [383, 106] on span "Add line item" at bounding box center [381, 103] width 26 height 7
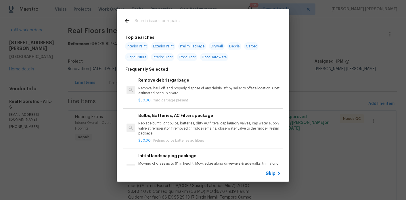
click at [187, 21] on input "text" at bounding box center [196, 21] width 122 height 9
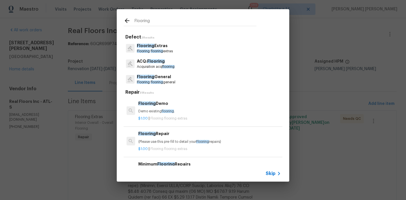
type input "Flooring"
click at [158, 44] on p "Flooring Extras" at bounding box center [155, 46] width 36 height 6
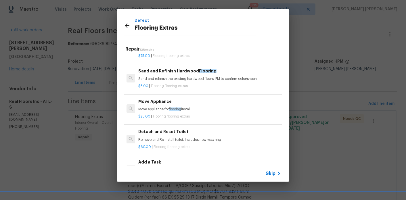
scroll to position [83, 0]
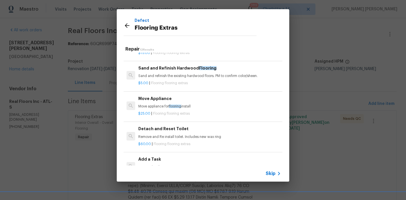
click at [150, 158] on h6 "Add a Task" at bounding box center [209, 159] width 143 height 6
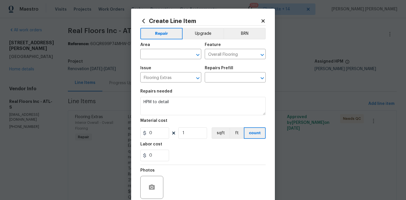
type input "Add a Task $1.00"
type input "1"
click at [159, 116] on section "Repairs needed HPM to detail Material cost 1 1 sqft ft count Labor cost 0" at bounding box center [202, 125] width 125 height 79
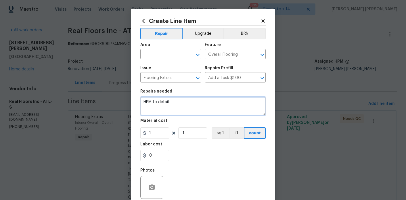
click at [159, 111] on textarea "HPM to detail" at bounding box center [202, 106] width 125 height 18
paste textarea "install carpet in the pantry only at this property. Please review the layout/qu…"
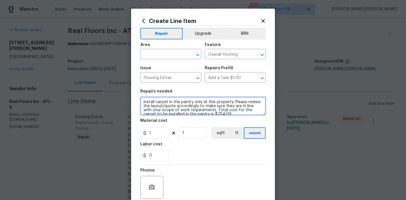
scroll to position [1, 0]
type textarea "install carpet in the pantry only at this property. Please review the layout/qu…"
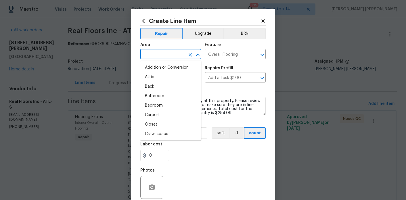
click at [158, 58] on input "text" at bounding box center [162, 54] width 45 height 9
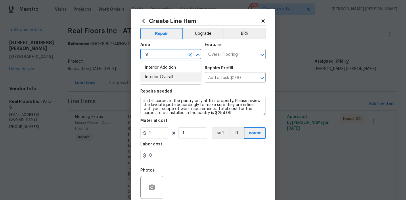
click at [167, 75] on li "Interior Overall" at bounding box center [170, 76] width 61 height 9
type input "Interior Overall"
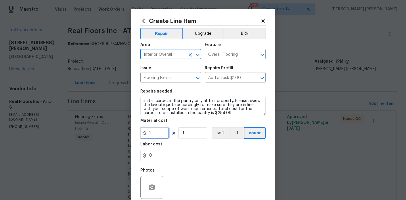
click at [151, 133] on input "1" at bounding box center [154, 132] width 29 height 11
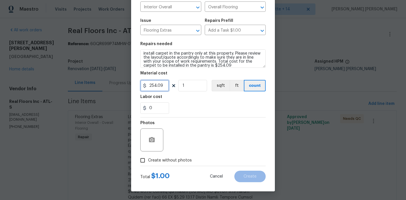
type input "254.09"
click at [176, 161] on span "Create without photos" at bounding box center [170, 161] width 44 height 6
click at [148, 161] on input "Create without photos" at bounding box center [142, 160] width 11 height 11
checkbox input "true"
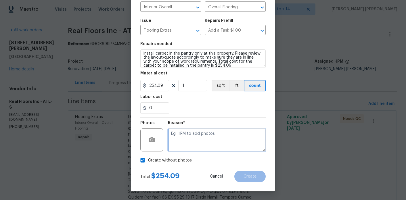
click at [207, 141] on textarea at bounding box center [217, 139] width 98 height 23
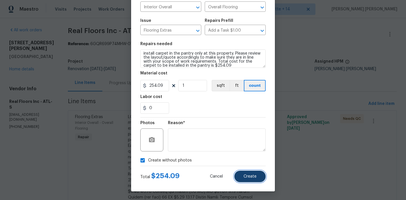
click at [258, 175] on button "Create" at bounding box center [249, 176] width 31 height 11
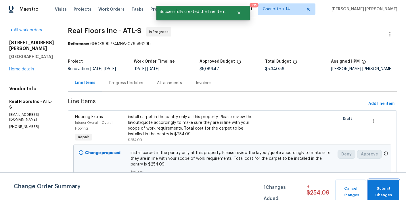
click at [378, 187] on span "Submit Changes" at bounding box center [383, 191] width 25 height 13
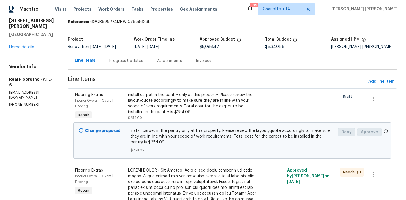
scroll to position [0, 0]
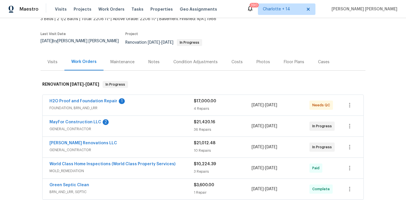
scroll to position [39, 0]
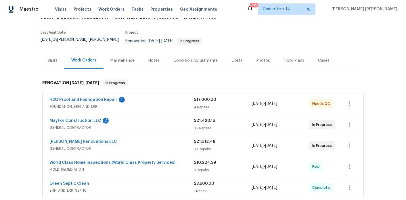
click at [156, 58] on div "Notes" at bounding box center [153, 61] width 11 height 6
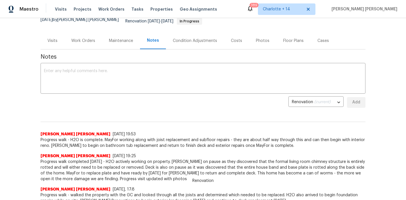
scroll to position [39, 0]
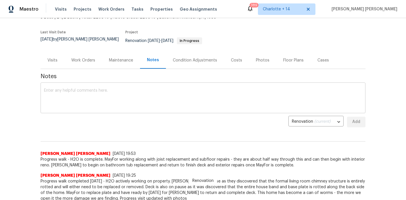
click at [119, 84] on div "x ​" at bounding box center [203, 98] width 325 height 29
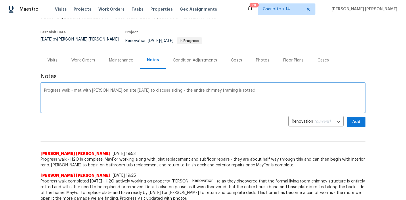
drag, startPoint x: 246, startPoint y: 85, endPoint x: 242, endPoint y: 89, distance: 5.7
click at [242, 89] on textarea "Progress walk - met with [PERSON_NAME] on site [DATE] to discuss siding - the e…" at bounding box center [203, 99] width 318 height 20
click at [110, 90] on textarea "Progress walk - met with [PERSON_NAME] on site [DATE] to discuss siding - the e…" at bounding box center [203, 99] width 318 height 20
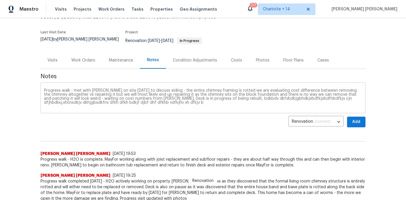
drag, startPoint x: 230, startPoint y: 106, endPoint x: 215, endPoint y: 95, distance: 18.5
click at [215, 95] on div "Progress walk - met with [PERSON_NAME] on site [DATE] to discuss siding - the e…" at bounding box center [203, 98] width 325 height 29
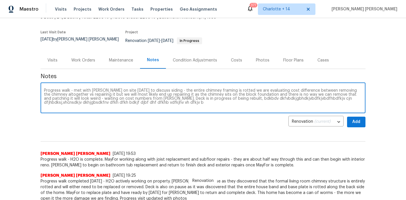
drag, startPoint x: 215, startPoint y: 95, endPoint x: 218, endPoint y: 100, distance: 6.2
click at [218, 100] on textarea "Progress walk - met with [PERSON_NAME] on site [DATE] to discuss siding - the e…" at bounding box center [203, 99] width 318 height 20
type textarea "Progress walk - met with [PERSON_NAME] on site [DATE] to discuss siding - the e…"
click at [352, 118] on span "Add" at bounding box center [356, 121] width 9 height 7
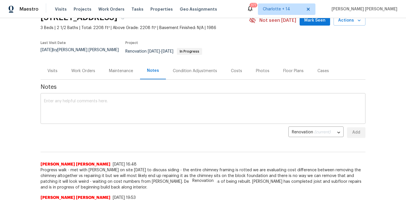
scroll to position [23, 0]
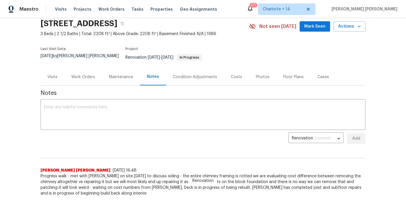
click at [80, 68] on div "Work Orders" at bounding box center [83, 76] width 38 height 17
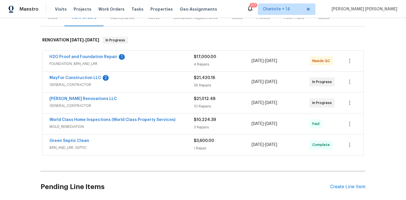
scroll to position [84, 0]
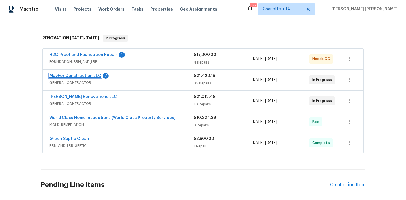
click at [79, 74] on link "MayFor Construction LLC" at bounding box center [75, 76] width 52 height 4
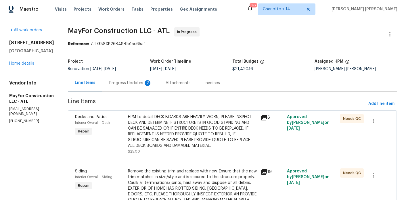
click at [147, 80] on div "Progress Updates 2" at bounding box center [130, 83] width 43 height 6
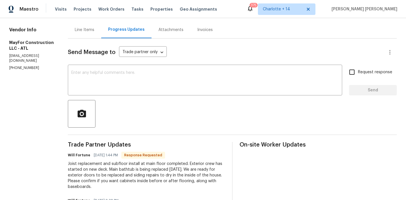
scroll to position [78, 0]
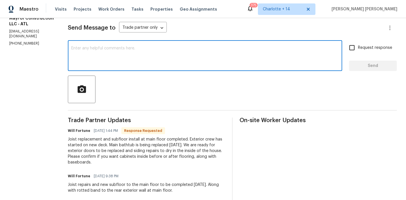
click at [133, 65] on textarea at bounding box center [204, 56] width 267 height 20
click at [228, 49] on textarea "Please complete cabinet and baseboard installation prior to flooring" at bounding box center [204, 56] width 267 height 20
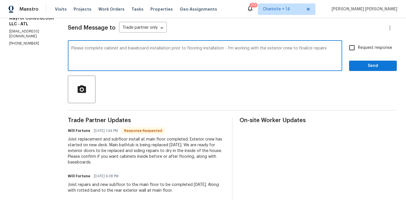
click at [336, 52] on textarea "Please complete cabinet and baseboard installation prior to flooring installati…" at bounding box center [204, 56] width 267 height 20
type textarea "Please complete cabinet and baseboard installation prior to flooring installati…"
click at [354, 48] on input "Request response" at bounding box center [352, 48] width 12 height 12
checkbox input "true"
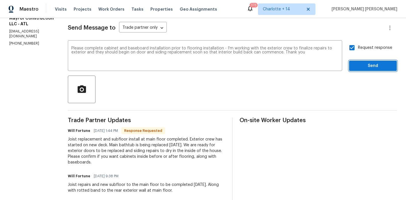
click at [358, 65] on span "Send" at bounding box center [373, 65] width 39 height 7
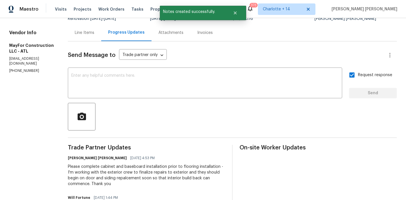
scroll to position [32, 0]
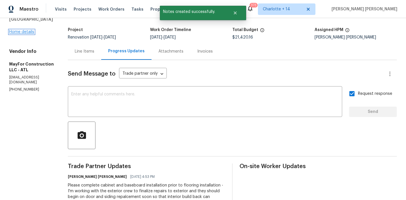
click at [23, 31] on link "Home details" at bounding box center [21, 32] width 25 height 4
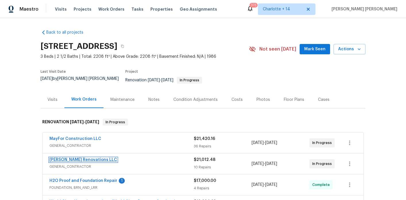
click at [84, 158] on link "[PERSON_NAME] Renovations LLC" at bounding box center [83, 160] width 68 height 4
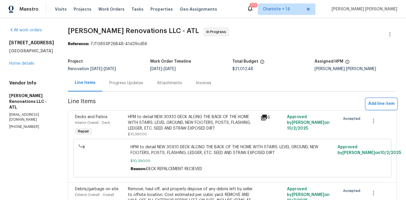
click at [389, 104] on span "Add line item" at bounding box center [381, 103] width 26 height 7
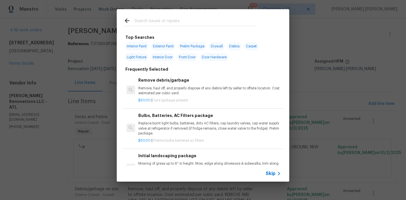
click at [135, 23] on input "text" at bounding box center [196, 21] width 122 height 9
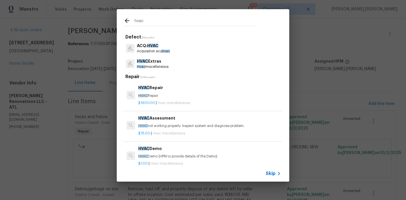
type input "hvac"
click at [157, 65] on p "Hvac miscellaneous" at bounding box center [153, 66] width 32 height 5
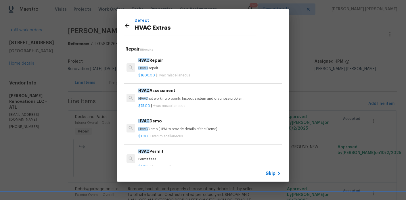
click at [153, 66] on p "HVAC Repair" at bounding box center [209, 68] width 143 height 5
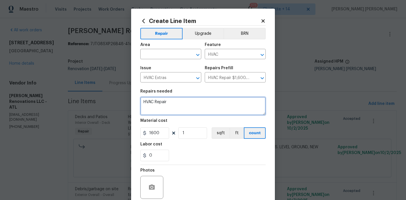
click at [166, 114] on textarea "HVAC Repair" at bounding box center [202, 106] width 125 height 18
click at [225, 102] on textarea "DISCONNECT AIR HANDLER AND FURNACE THEN RECONNECT" at bounding box center [202, 106] width 125 height 18
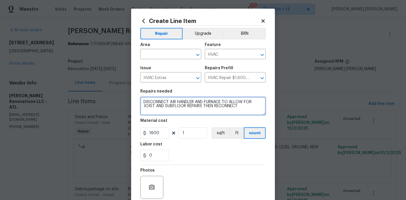
click at [260, 108] on textarea "DISCONNECT AIR HANDLER AND FURNACE TO ALLOW FOR JOIST AND SUBFLOOR REPAIRS THEN…" at bounding box center [202, 106] width 125 height 18
type textarea "DISCONNECT AIR HANDLER AND FURNACE TO ALLOW FOR JOIST AND SUBFLOOR REPAIRS THEN…"
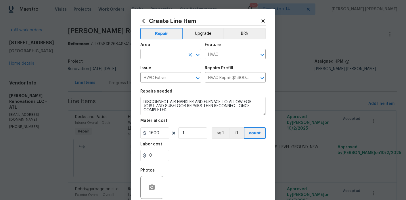
click at [166, 57] on input "text" at bounding box center [162, 54] width 45 height 9
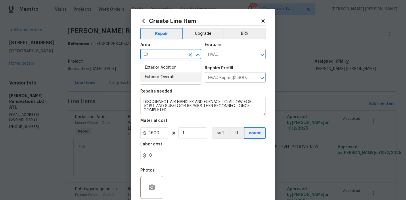
click at [164, 74] on li "Exterior Overall" at bounding box center [170, 76] width 61 height 9
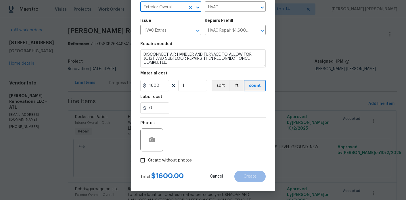
type input "Exterior Overall"
click at [159, 85] on input "1600" at bounding box center [154, 85] width 29 height 11
type input "1500"
click at [187, 166] on div at bounding box center [202, 166] width 125 height 0
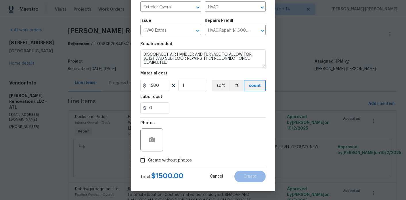
click at [182, 159] on span "Create without photos" at bounding box center [170, 161] width 44 height 6
click at [148, 159] on input "Create without photos" at bounding box center [142, 160] width 11 height 11
checkbox input "true"
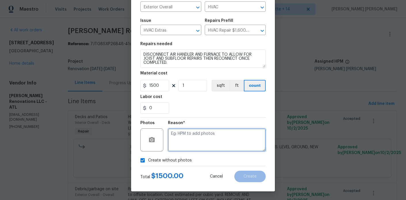
click at [207, 140] on textarea at bounding box center [217, 139] width 98 height 23
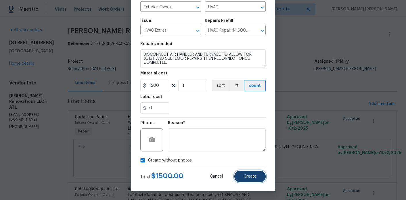
click at [254, 178] on span "Create" at bounding box center [249, 176] width 13 height 4
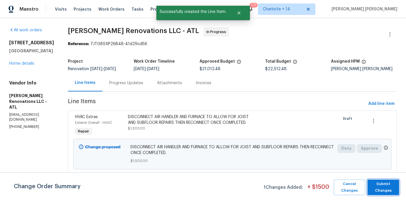
click at [373, 186] on span "Submit Changes" at bounding box center [383, 187] width 26 height 13
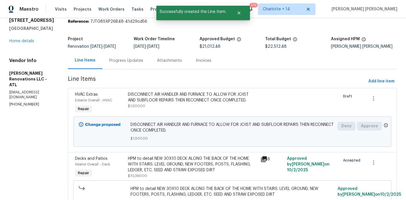
scroll to position [0, 0]
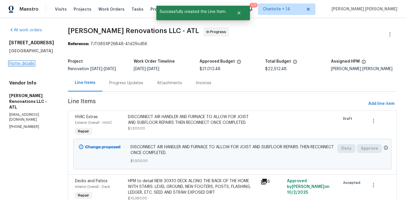
click at [28, 62] on link "Home details" at bounding box center [21, 64] width 25 height 4
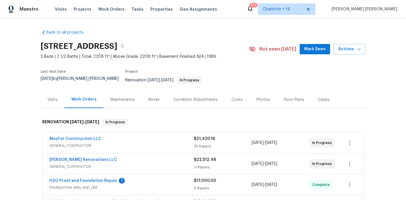
click at [149, 99] on div "Notes" at bounding box center [153, 99] width 25 height 17
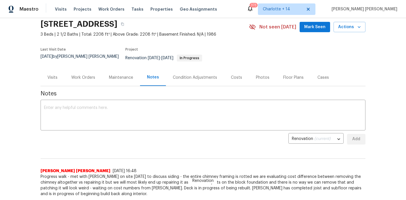
scroll to position [28, 0]
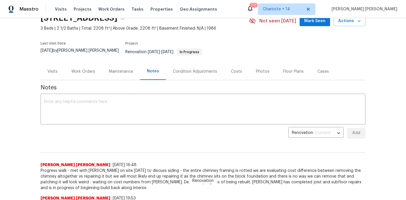
click at [234, 71] on div "Costs" at bounding box center [236, 71] width 25 height 17
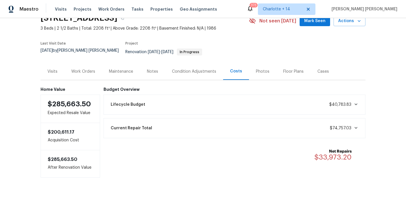
click at [153, 71] on div "Notes" at bounding box center [152, 71] width 25 height 17
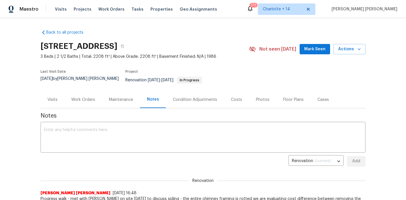
click at [86, 91] on div "Work Orders" at bounding box center [83, 99] width 38 height 17
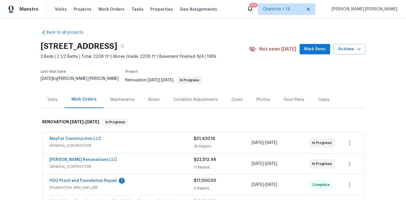
click at [155, 98] on div "Notes" at bounding box center [153, 100] width 11 height 6
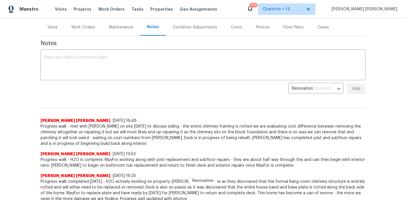
scroll to position [74, 0]
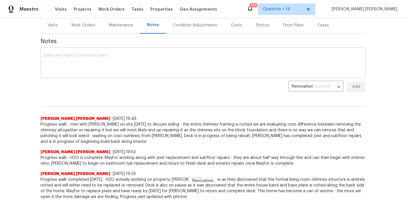
click at [170, 66] on textarea at bounding box center [203, 63] width 318 height 20
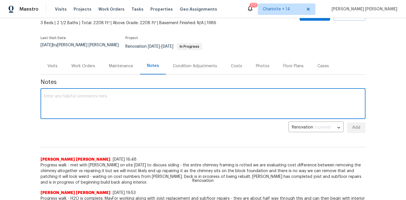
scroll to position [0, 0]
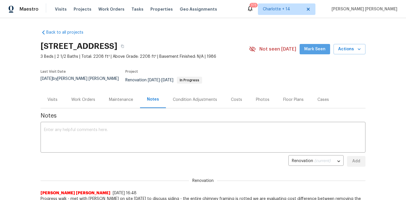
click at [322, 48] on span "Mark Seen" at bounding box center [314, 49] width 21 height 7
click at [84, 100] on div "Work Orders" at bounding box center [83, 99] width 38 height 17
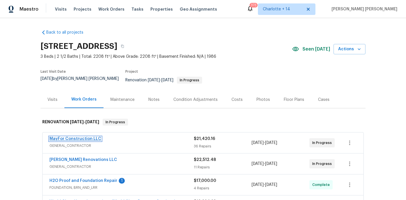
click at [82, 137] on link "MayFor Construction LLC" at bounding box center [75, 139] width 52 height 4
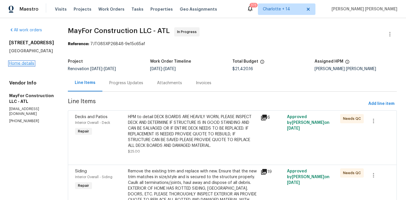
click at [27, 64] on link "Home details" at bounding box center [21, 64] width 25 height 4
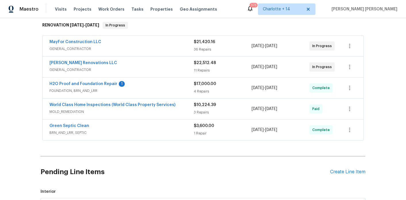
scroll to position [293, 0]
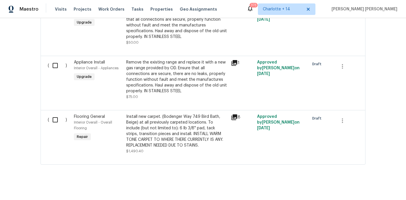
click at [199, 136] on div "Install new carpet. (Bodenger Way 749 Bird Bath, Beige) at all previously carpe…" at bounding box center [176, 131] width 101 height 34
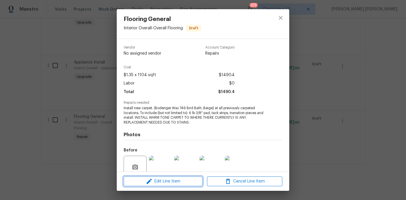
click at [164, 180] on span "Edit Line Item" at bounding box center [162, 181] width 75 height 7
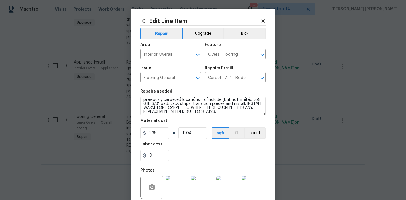
scroll to position [7, 0]
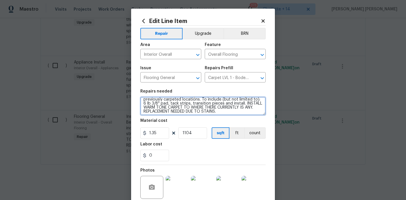
click at [186, 106] on textarea "Install new carpet. (Bodenger Way 749 Bird Bath, Beige) at all previously carpe…" at bounding box center [202, 106] width 125 height 18
drag, startPoint x: 190, startPoint y: 106, endPoint x: 231, endPoint y: 122, distance: 43.6
click at [231, 122] on section "Repairs needed Install new carpet. (Bodenger Way 749 Bird Bath, Beige) at all p…" at bounding box center [202, 125] width 125 height 79
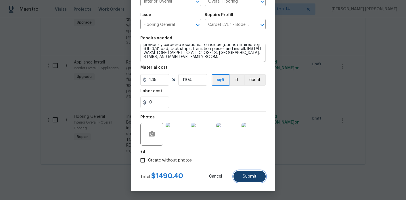
click at [246, 180] on button "Submit" at bounding box center [249, 176] width 32 height 11
type textarea "Install new carpet. (Bodenger Way 749 Bird Bath, Beige) at all previously carpe…"
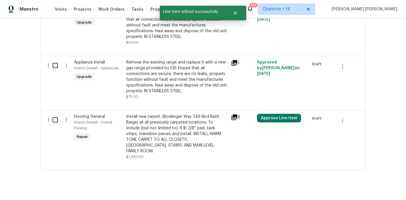
scroll to position [0, 0]
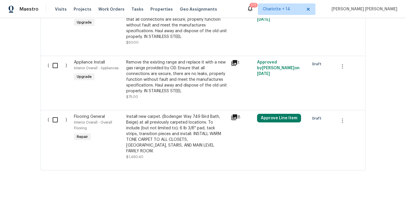
click at [194, 118] on div "Install new carpet. (Bodenger Way 749 Bird Bath, Beige) at all previously carpe…" at bounding box center [176, 134] width 101 height 40
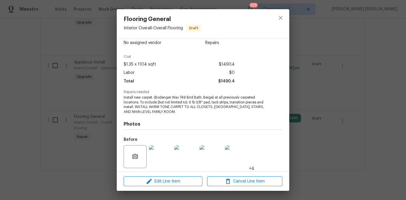
scroll to position [22, 0]
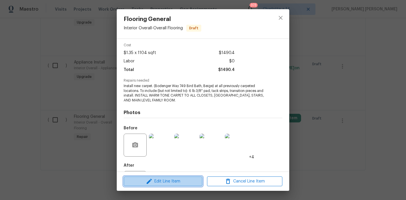
click at [171, 179] on span "Edit Line Item" at bounding box center [162, 181] width 75 height 7
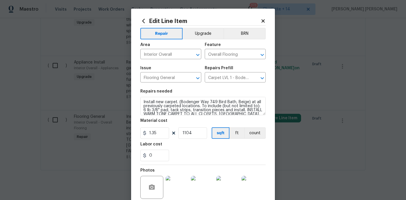
scroll to position [8, 0]
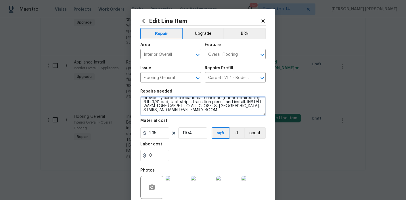
click at [159, 110] on textarea "Install new carpet. (Bodenger Way 749 Bird Bath, Beige) at all previously carpe…" at bounding box center [202, 106] width 125 height 18
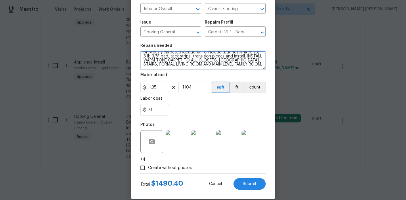
scroll to position [0, 0]
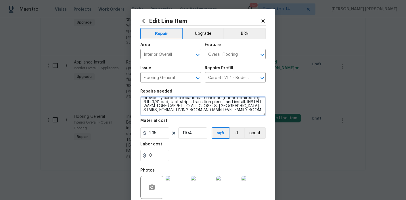
type textarea "Install new carpet. (Bodenger Way 749 Bird Bath, Beige) at all previously carpe…"
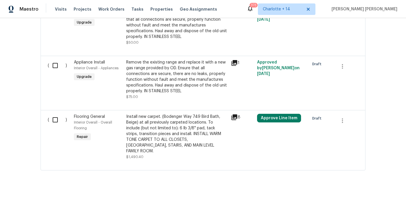
click at [56, 122] on body "Maestro Visits Projects Work Orders Tasks Properties Geo Assignments 373 Charlo…" at bounding box center [203, 100] width 406 height 200
click at [146, 124] on div "Install new carpet. (Bodenger Way 749 Bird Bath, Beige) at all previously carpe…" at bounding box center [176, 134] width 101 height 40
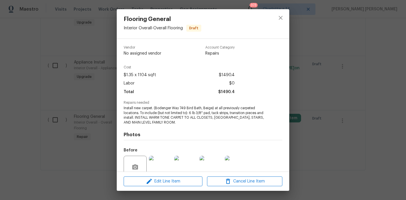
click at [162, 187] on div "Edit Line Item Cancel Line Item" at bounding box center [203, 181] width 172 height 19
click at [163, 184] on span "Edit Line Item" at bounding box center [162, 181] width 75 height 7
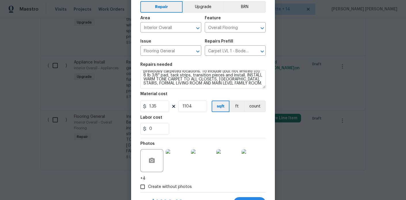
scroll to position [53, 0]
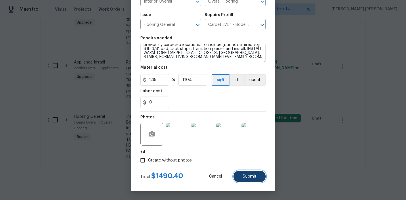
click at [249, 177] on span "Submit" at bounding box center [250, 176] width 14 height 4
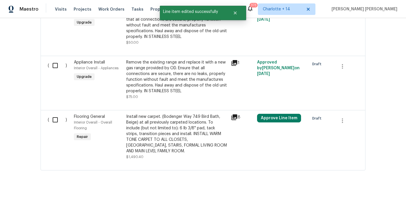
scroll to position [0, 0]
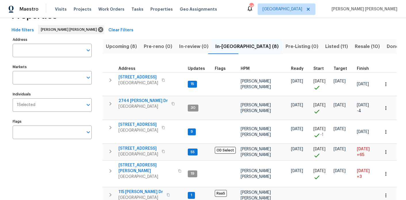
scroll to position [13, 0]
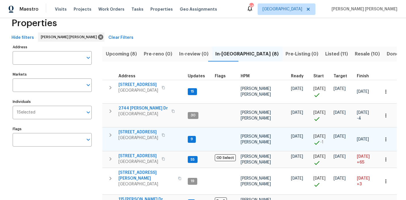
click at [147, 133] on span "[STREET_ADDRESS]" at bounding box center [138, 132] width 40 height 6
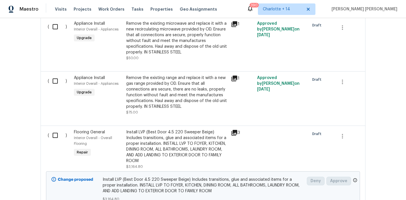
scroll to position [387, 0]
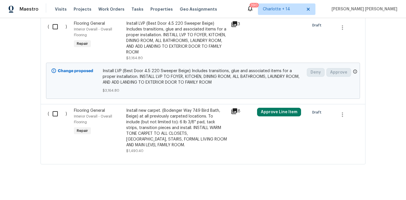
click at [60, 114] on input "checkbox" at bounding box center [57, 114] width 16 height 12
checkbox input "true"
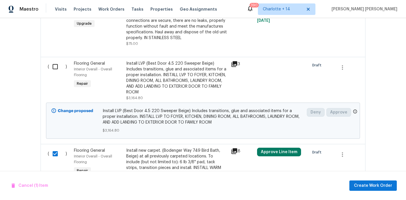
scroll to position [346, 0]
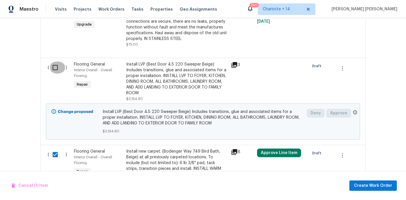
click at [56, 67] on input "checkbox" at bounding box center [57, 68] width 16 height 12
checkbox input "true"
click at [377, 183] on span "Create Work Order" at bounding box center [373, 185] width 38 height 7
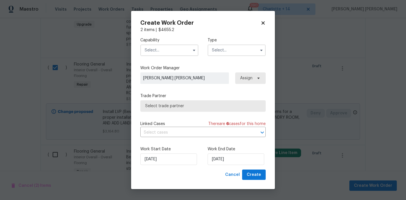
checkbox input "false"
click at [168, 51] on input "text" at bounding box center [169, 50] width 58 height 11
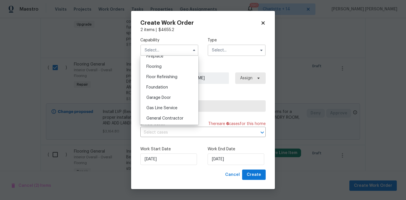
scroll to position [220, 0]
click at [162, 69] on div "Flooring" at bounding box center [169, 65] width 55 height 10
type input "Flooring"
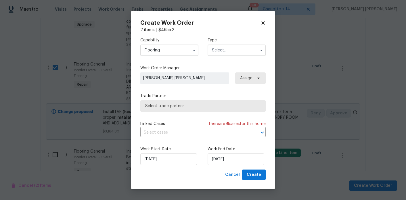
click at [222, 47] on input "text" at bounding box center [237, 50] width 58 height 11
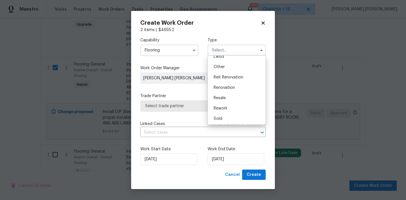
scroll to position [68, 0]
click at [230, 89] on span "Renovation" at bounding box center [224, 87] width 21 height 4
type input "Renovation"
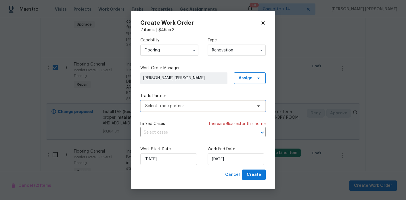
click at [198, 105] on span "Select trade partner" at bounding box center [198, 106] width 107 height 6
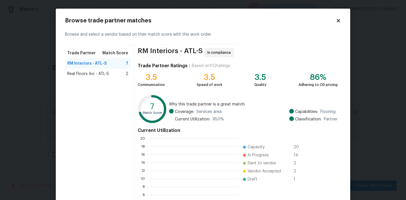
scroll to position [80, 91]
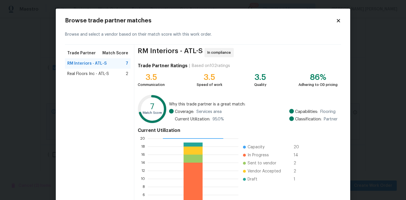
click at [96, 77] on div "Real Floors Inc - ATL-S 2" at bounding box center [98, 74] width 66 height 10
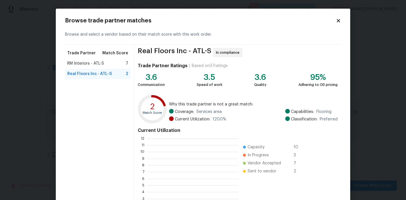
scroll to position [53, 0]
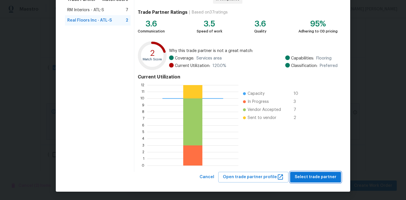
click at [310, 176] on span "Select trade partner" at bounding box center [316, 177] width 42 height 7
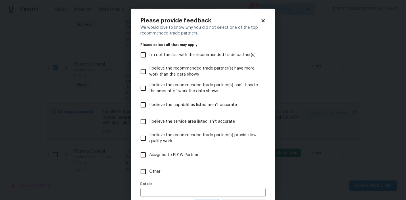
scroll to position [0, 0]
click at [154, 167] on label "Other" at bounding box center [199, 171] width 124 height 17
click at [149, 167] on input "Other" at bounding box center [143, 172] width 12 height 12
checkbox input "true"
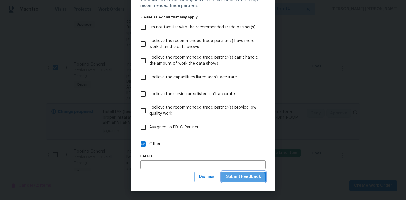
click at [235, 178] on span "Submit Feedback" at bounding box center [243, 176] width 35 height 7
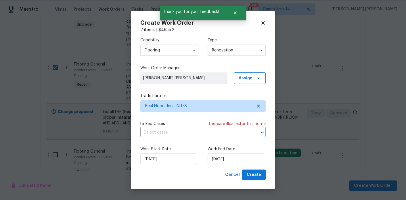
scroll to position [0, 0]
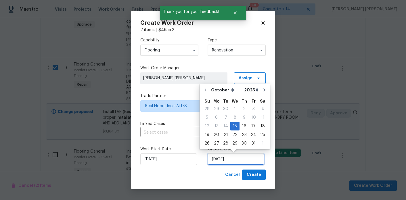
click at [225, 159] on input "[DATE]" at bounding box center [236, 158] width 57 height 11
click at [249, 132] on div "24" at bounding box center [253, 135] width 9 height 8
type input "[DATE]"
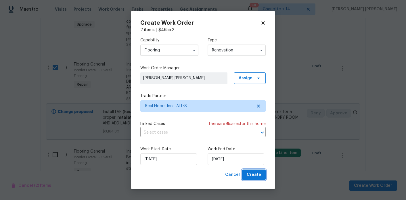
click at [254, 171] on span "Create" at bounding box center [254, 174] width 14 height 7
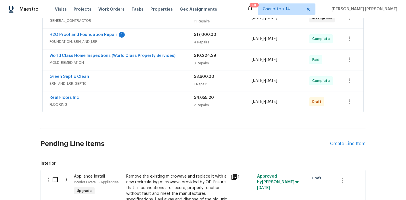
scroll to position [135, 0]
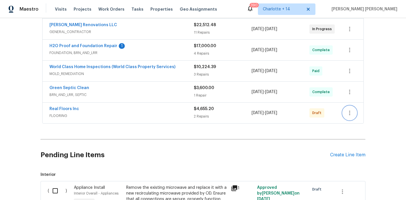
click at [353, 110] on icon "button" at bounding box center [349, 113] width 7 height 7
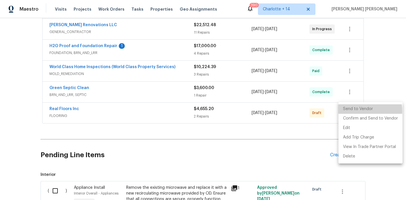
click at [352, 111] on li "Send to Vendor" at bounding box center [370, 108] width 64 height 9
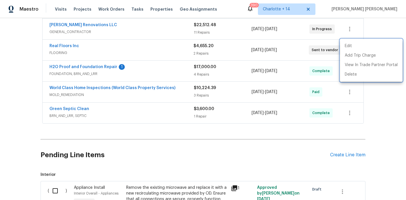
click at [116, 97] on div at bounding box center [203, 100] width 406 height 200
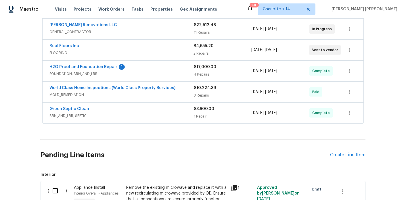
click at [63, 43] on span "Real Floors Inc" at bounding box center [64, 46] width 30 height 6
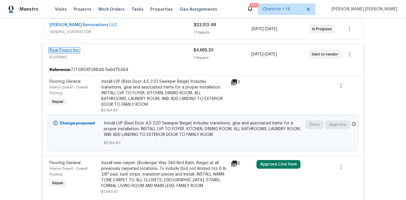
click at [62, 48] on link "Real Floors Inc" at bounding box center [64, 50] width 30 height 4
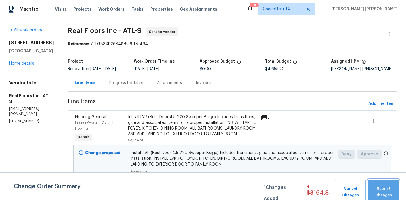
click at [386, 194] on span "Submit Changes" at bounding box center [383, 191] width 25 height 13
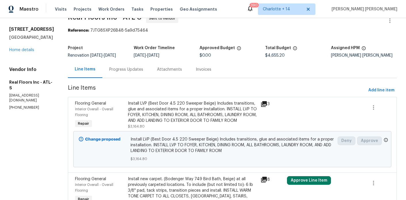
scroll to position [32, 0]
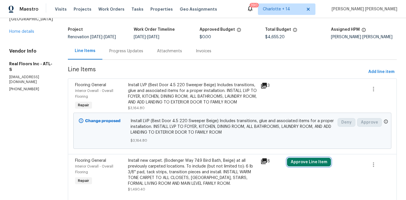
click at [322, 166] on button "Approve Line Item" at bounding box center [309, 162] width 44 height 9
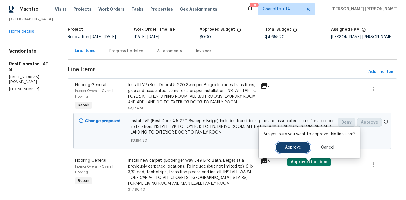
click at [301, 149] on button "Approve" at bounding box center [293, 147] width 34 height 11
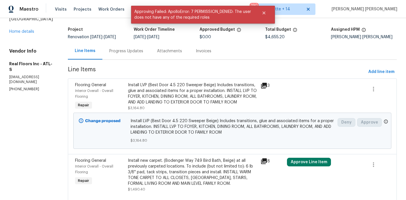
click at [125, 53] on div "Progress Updates" at bounding box center [126, 51] width 34 height 6
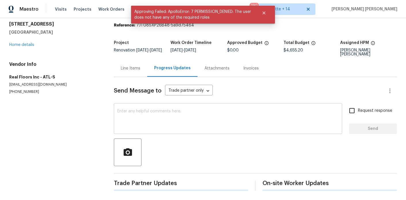
scroll to position [18, 0]
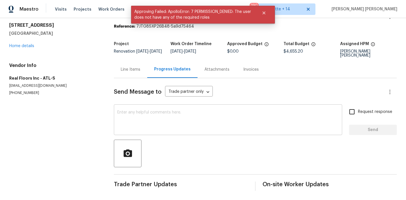
click at [160, 131] on div "x ​" at bounding box center [228, 120] width 228 height 29
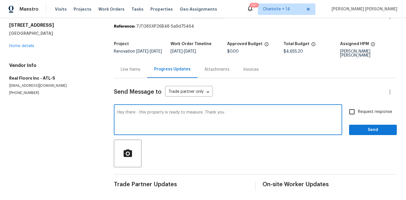
type textarea "Hey there - this property is ready to measure. Thank you"
click at [371, 112] on span "Request response" at bounding box center [375, 112] width 34 height 6
click at [358, 112] on input "Request response" at bounding box center [352, 112] width 12 height 12
checkbox input "true"
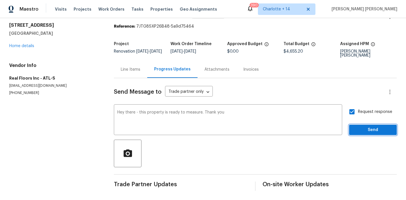
click at [368, 128] on span "Send" at bounding box center [373, 129] width 39 height 7
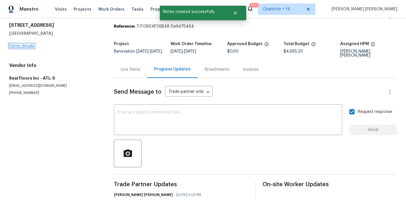
click at [27, 45] on link "Home details" at bounding box center [21, 46] width 25 height 4
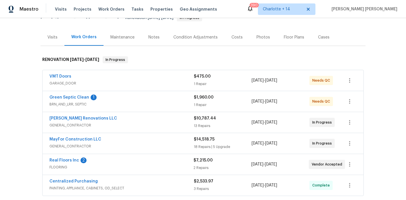
scroll to position [73, 0]
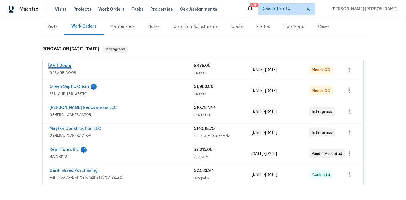
click at [67, 64] on link "VMT Doors" at bounding box center [60, 66] width 22 height 4
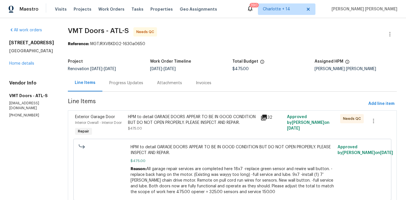
click at [122, 88] on div "Progress Updates" at bounding box center [126, 82] width 48 height 17
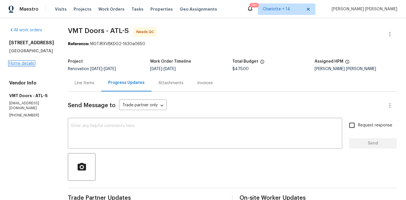
click at [14, 66] on link "Home details" at bounding box center [21, 64] width 25 height 4
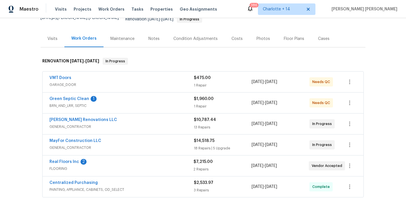
scroll to position [68, 0]
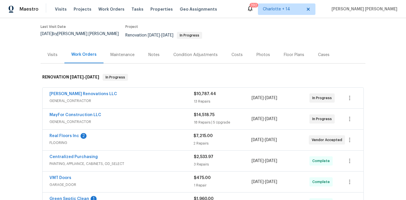
scroll to position [45, 0]
click at [76, 113] on link "MayFor Construction LLC" at bounding box center [75, 115] width 52 height 4
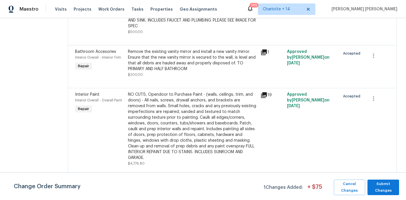
scroll to position [584, 0]
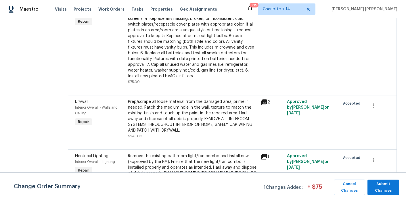
click at [182, 126] on div "Prep/scrape all loose material from the damaged area; prime if needed. Patch th…" at bounding box center [192, 116] width 129 height 34
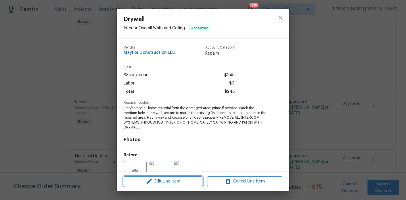
click at [166, 180] on span "Edit Line Item" at bounding box center [162, 181] width 75 height 7
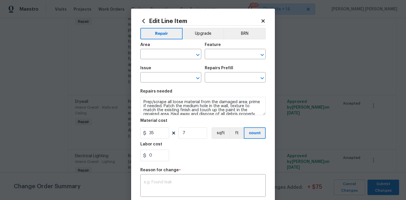
type input "Interior Overall"
type input "Walls and Ceiling"
type input "Drywall"
type input "Patch Medium Hole in Drywall $50.00"
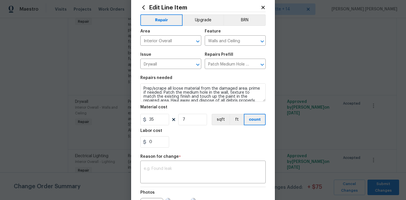
scroll to position [16, 0]
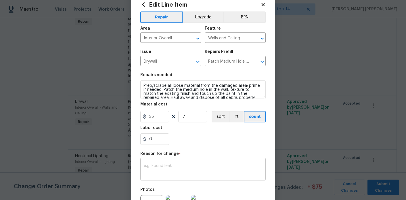
click at [178, 165] on textarea at bounding box center [203, 170] width 118 height 12
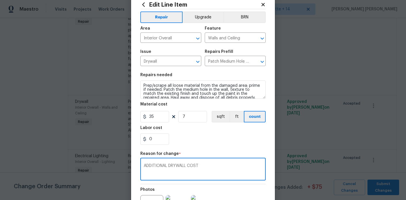
click at [189, 166] on textarea "ADDITIONAL DRYWALL COST" at bounding box center [203, 170] width 118 height 12
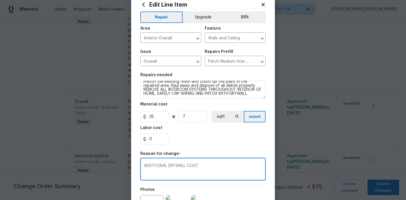
type textarea "ADDITIONAL DRYWALL COST"
click at [194, 118] on input "7" at bounding box center [192, 116] width 29 height 11
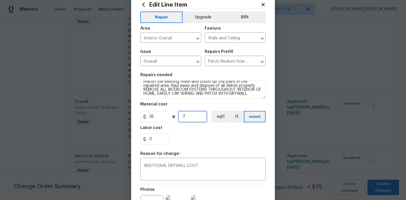
click at [194, 118] on input "7" at bounding box center [192, 116] width 29 height 11
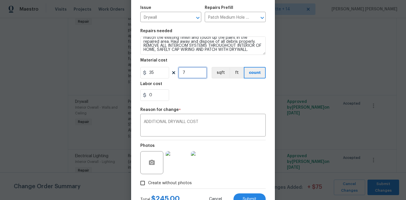
scroll to position [65, 0]
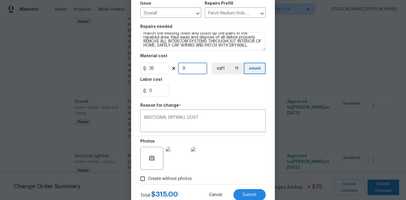
type input "9"
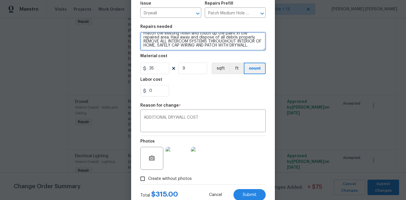
click at [244, 47] on textarea "Prep/scrape all loose material from the damaged area; prime if needed. Patch th…" at bounding box center [202, 41] width 125 height 18
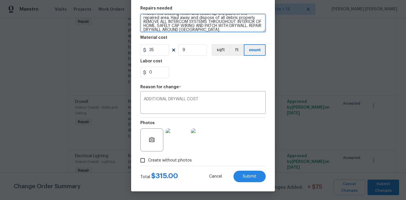
type textarea "Prep/scrape all loose material from the damaged area; prime if needed. Patch th…"
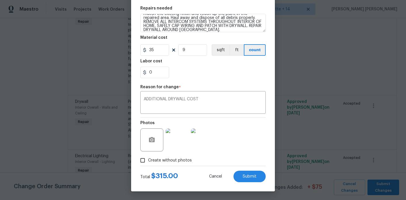
click at [222, 91] on div "Reason for change *" at bounding box center [202, 88] width 125 height 7
click at [191, 99] on textarea "ADDITIONAL DRYWALL COST" at bounding box center [203, 103] width 118 height 12
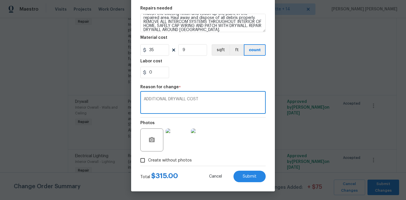
click at [191, 99] on textarea "ADDITIONAL DRYWALL COST" at bounding box center [203, 103] width 118 height 12
type textarea "ADDITIONAL DRYWALL REPAIRS"
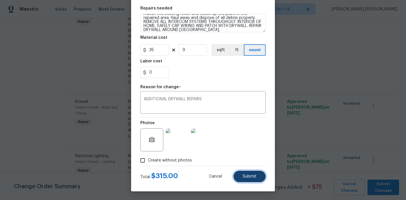
click at [249, 174] on button "Submit" at bounding box center [249, 176] width 32 height 11
type textarea "Prep/scrape all loose material from the damaged area; prime if needed. Patch th…"
type input "7"
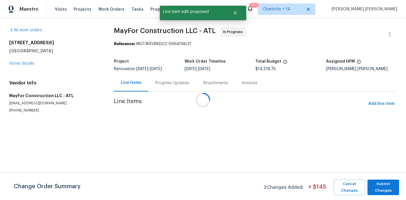
scroll to position [0, 0]
